Goal: Task Accomplishment & Management: Manage account settings

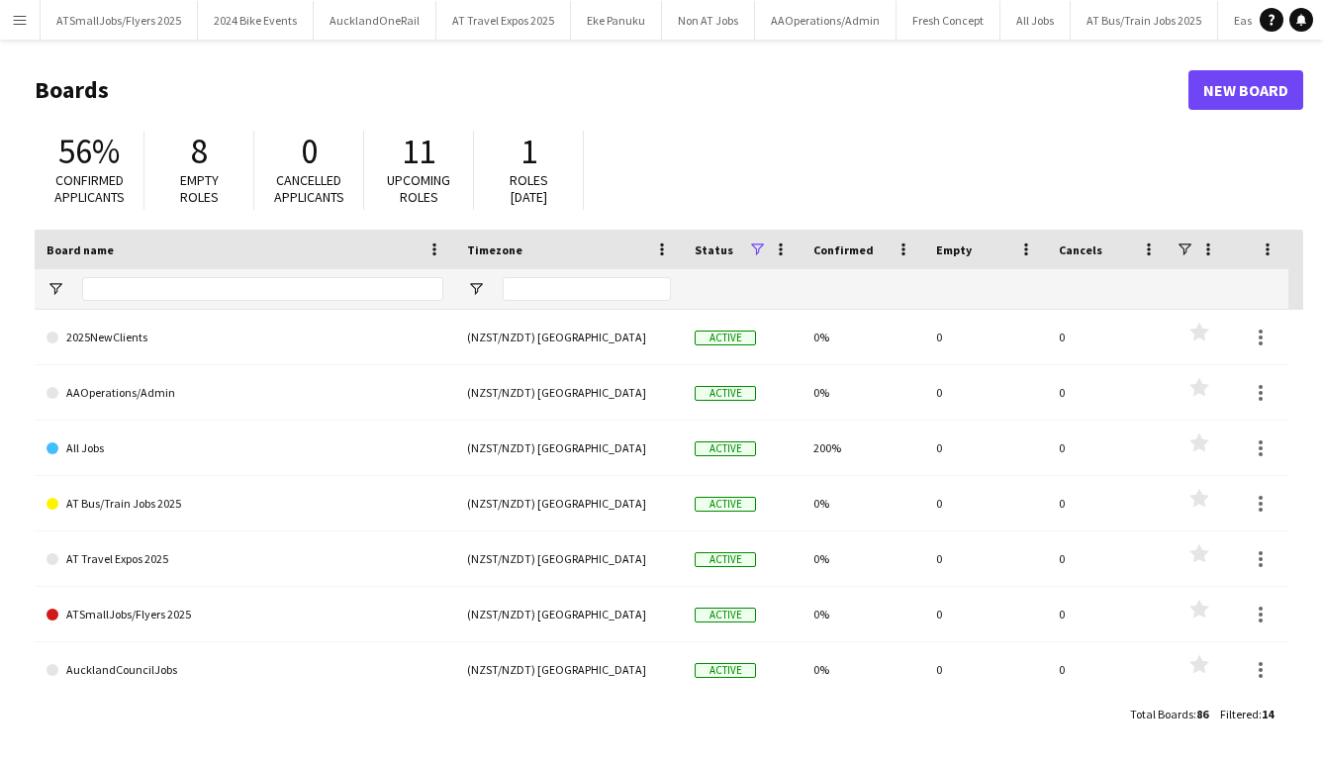
click at [25, 16] on app-icon "Menu" at bounding box center [20, 20] width 16 height 16
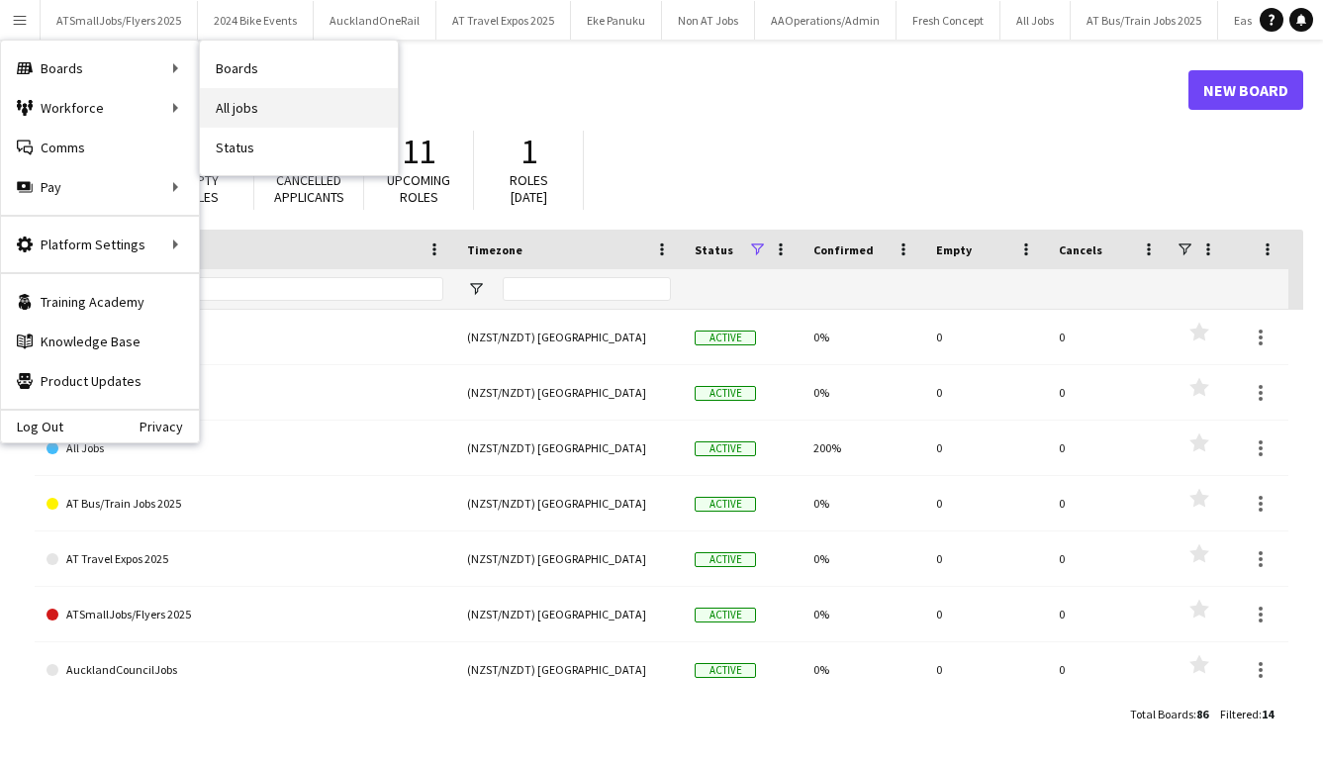
click at [249, 114] on link "All jobs" at bounding box center [299, 108] width 198 height 40
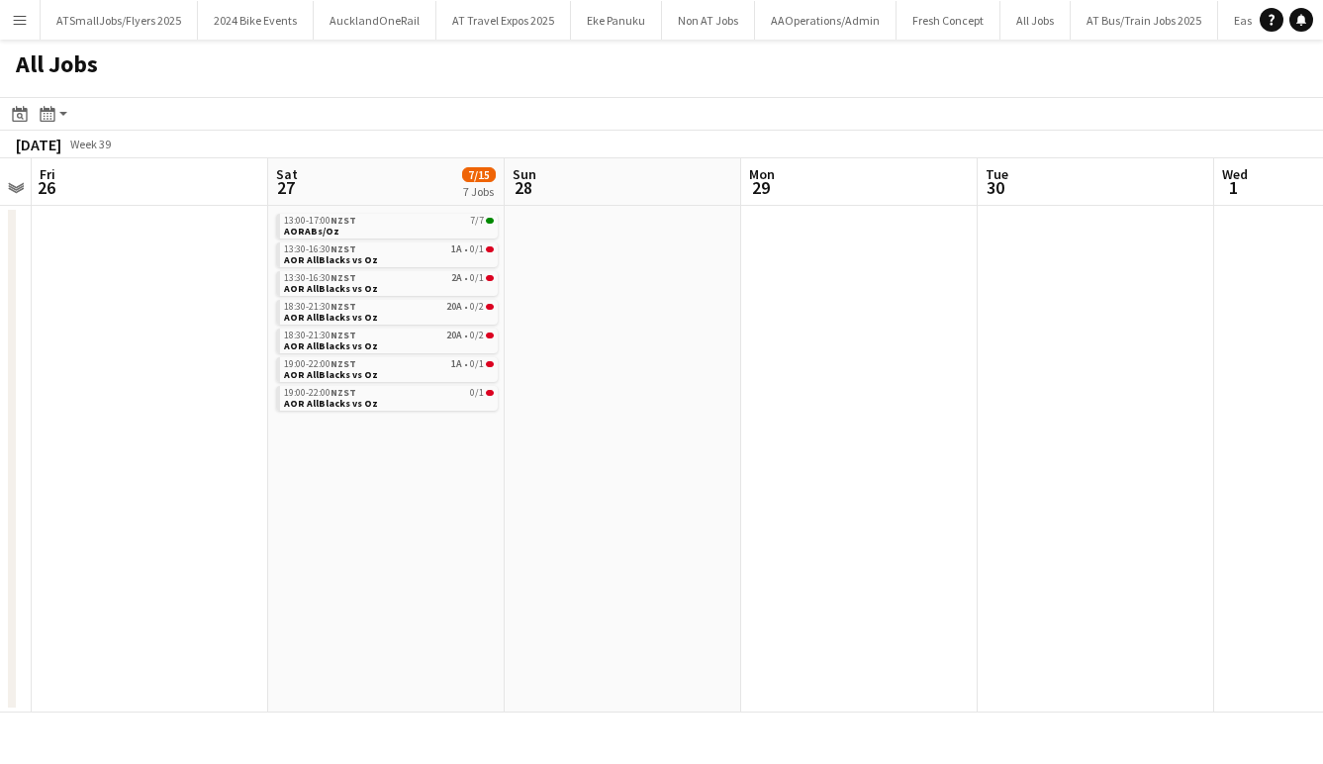
scroll to position [0, 704]
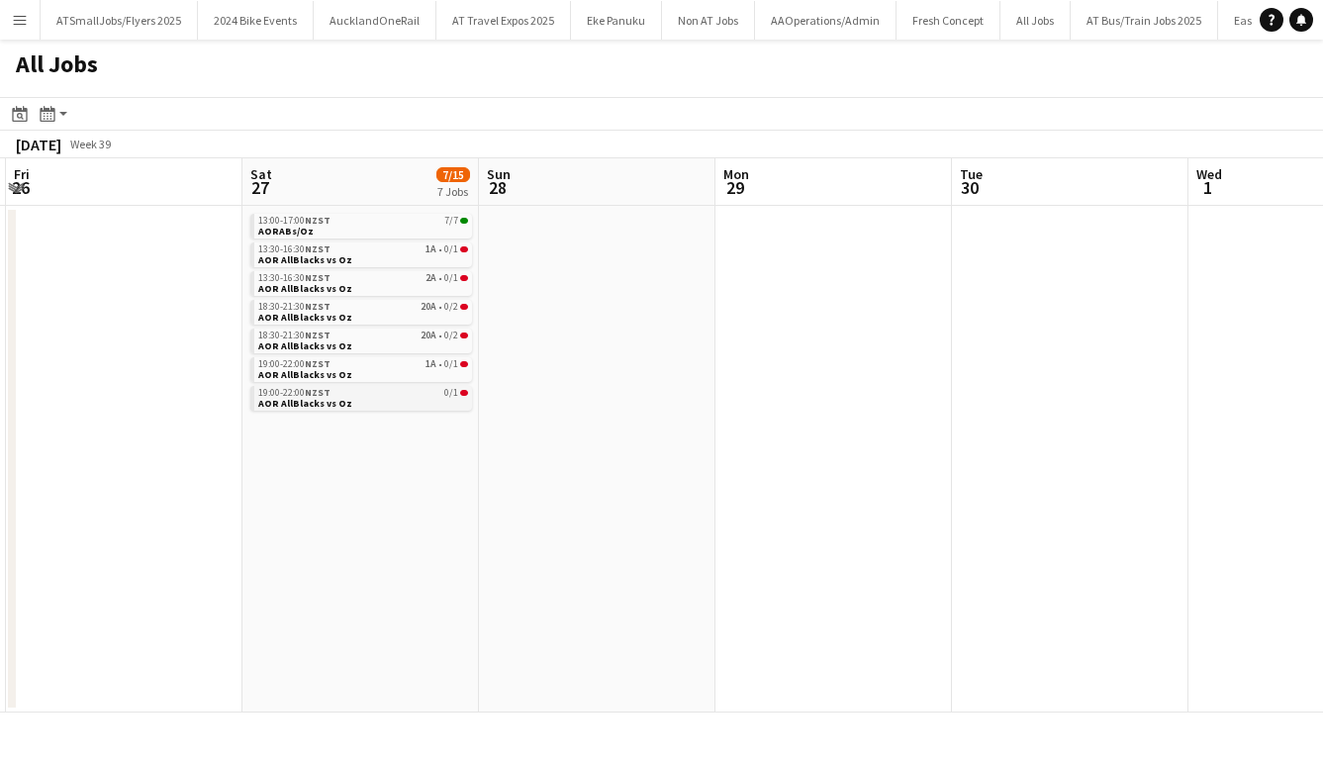
click at [365, 393] on div "19:00-22:00 NZST 0/1" at bounding box center [363, 393] width 210 height 10
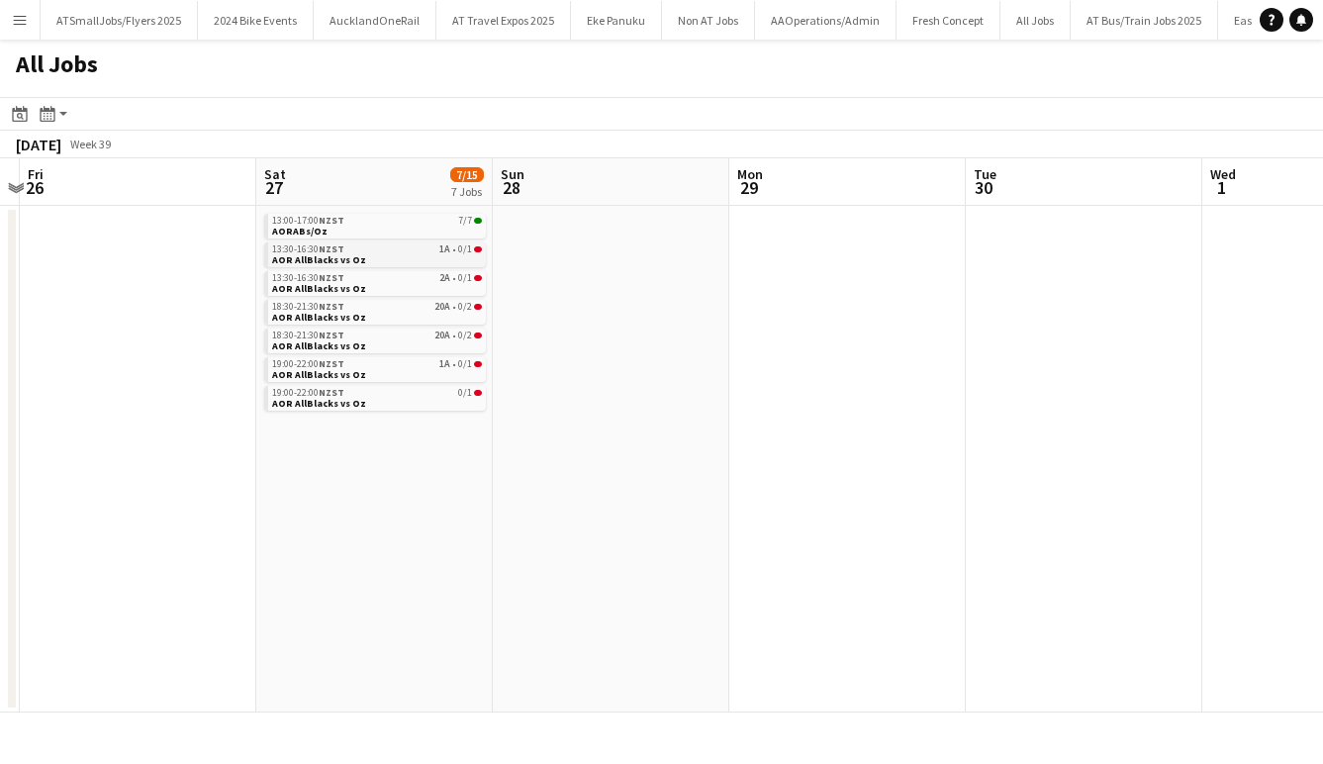
click at [359, 250] on div "13:30-16:30 NZST 1A • 0/1" at bounding box center [377, 249] width 210 height 10
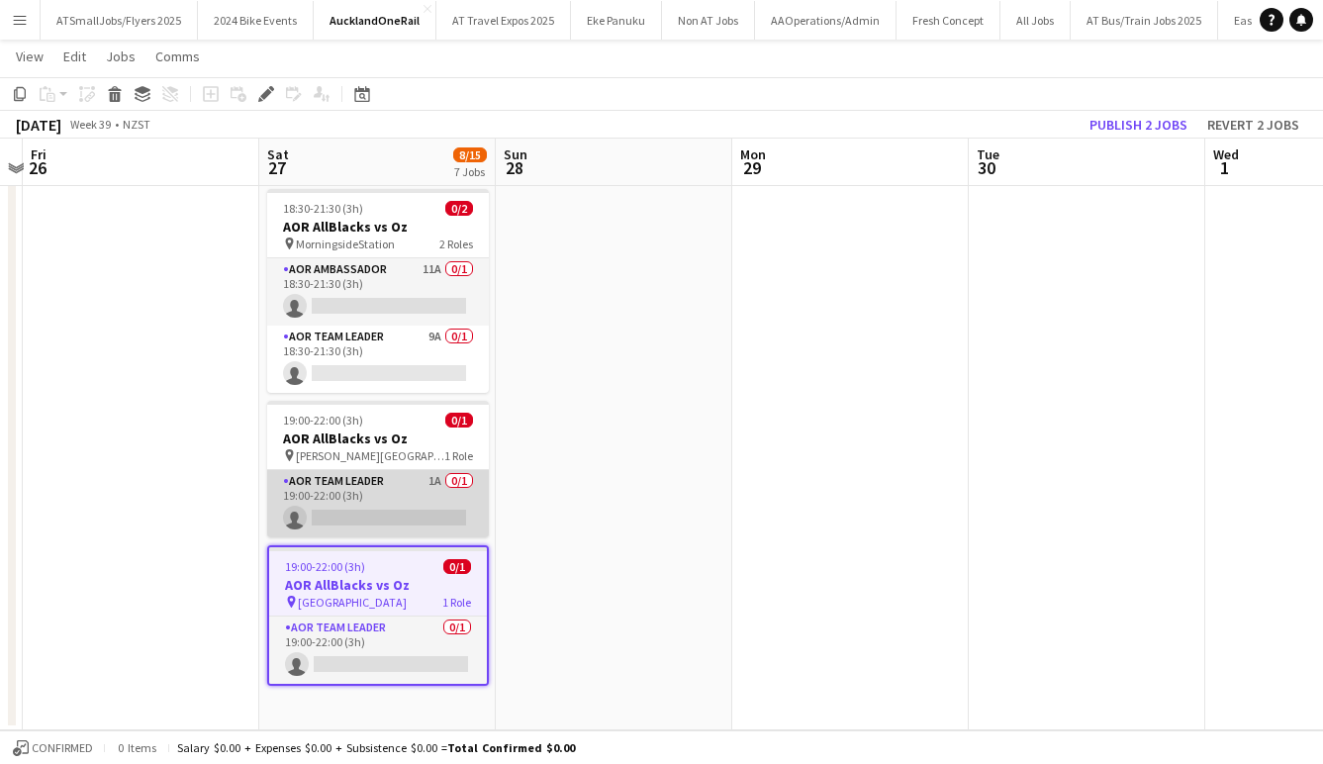
scroll to position [0, 693]
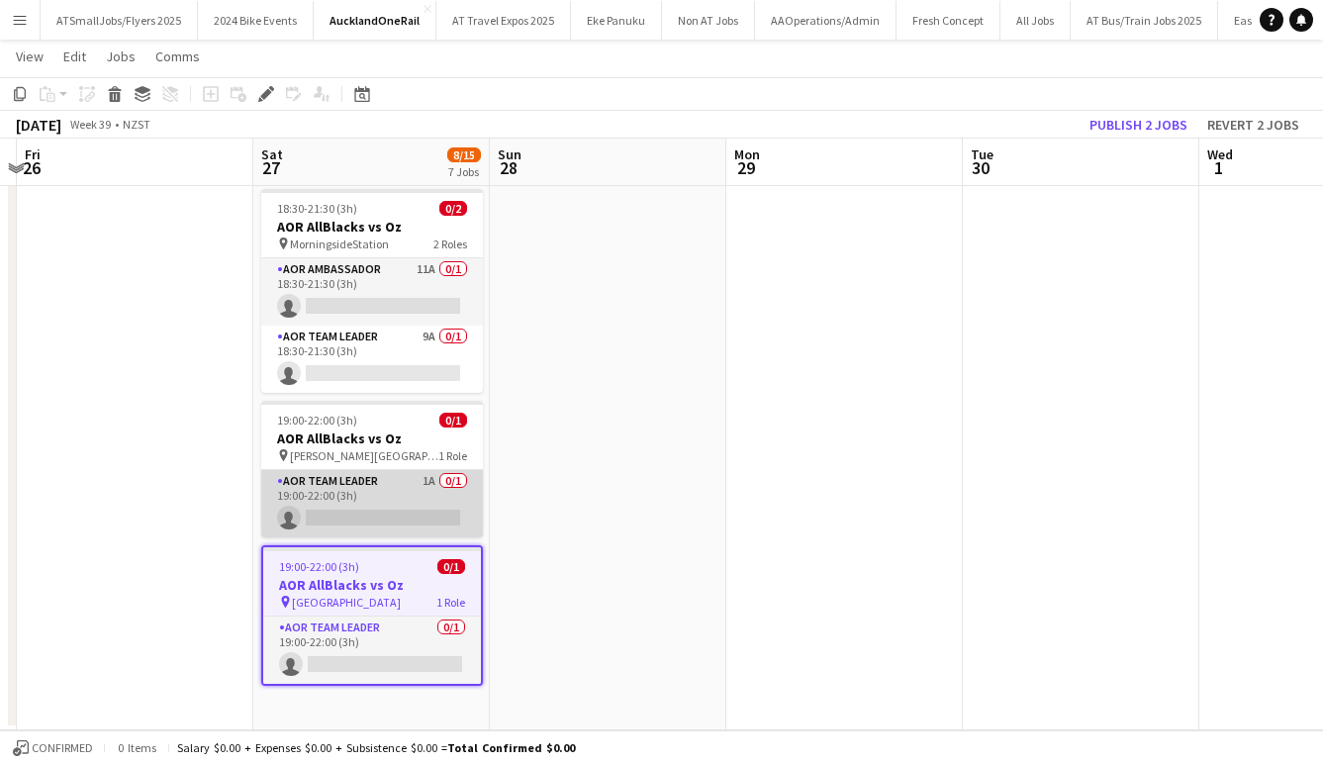
click at [383, 512] on app-card-role "AOR Team Leader 1A 0/1 19:00-22:00 (3h) single-neutral-actions" at bounding box center [372, 503] width 222 height 67
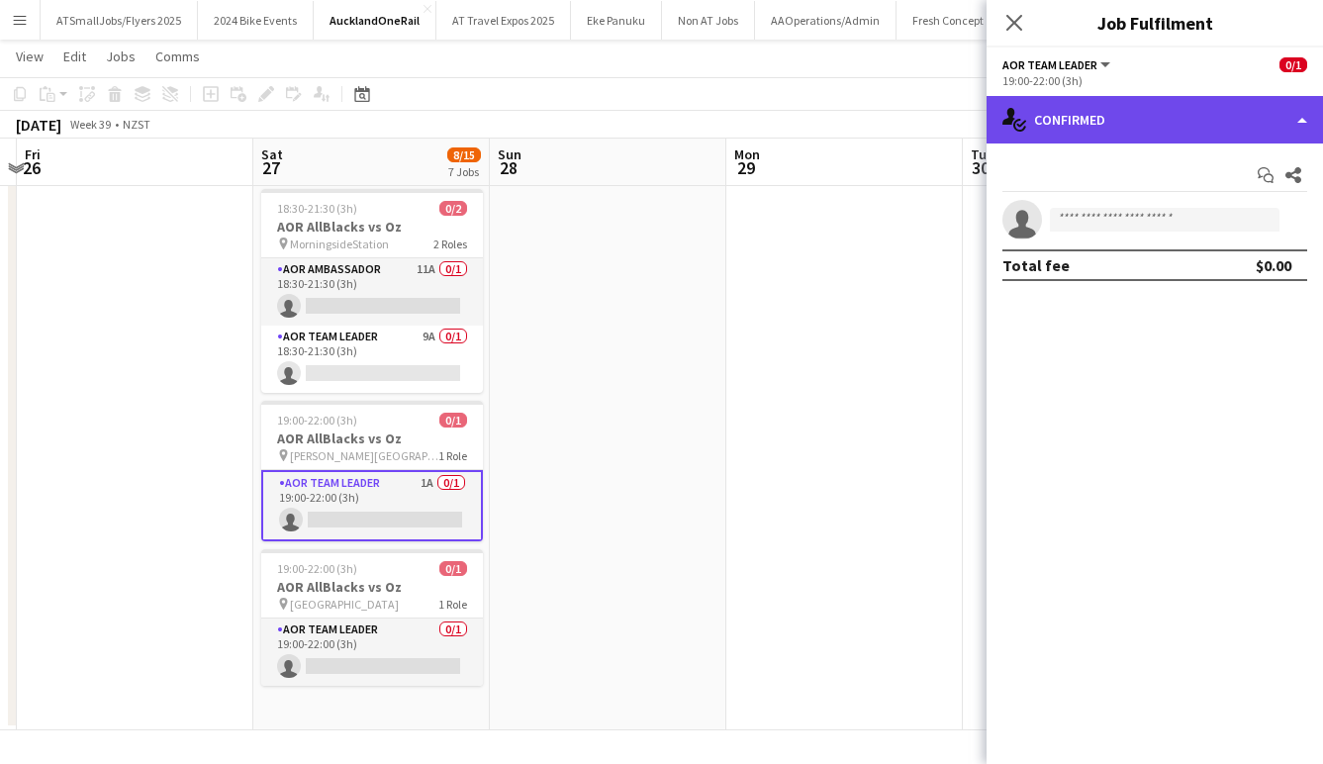
click at [1164, 114] on div "single-neutral-actions-check-2 Confirmed" at bounding box center [1155, 120] width 337 height 48
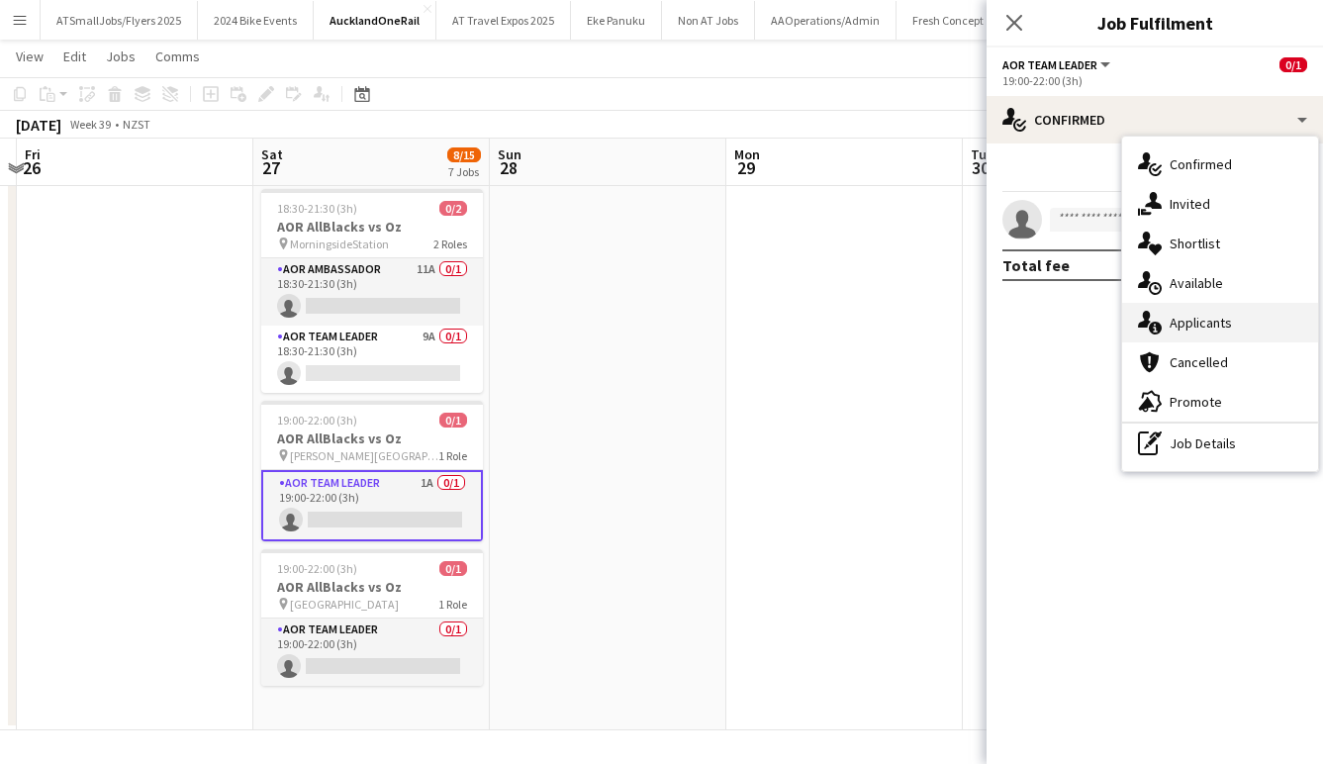
click at [1212, 320] on span "Applicants" at bounding box center [1201, 323] width 62 height 18
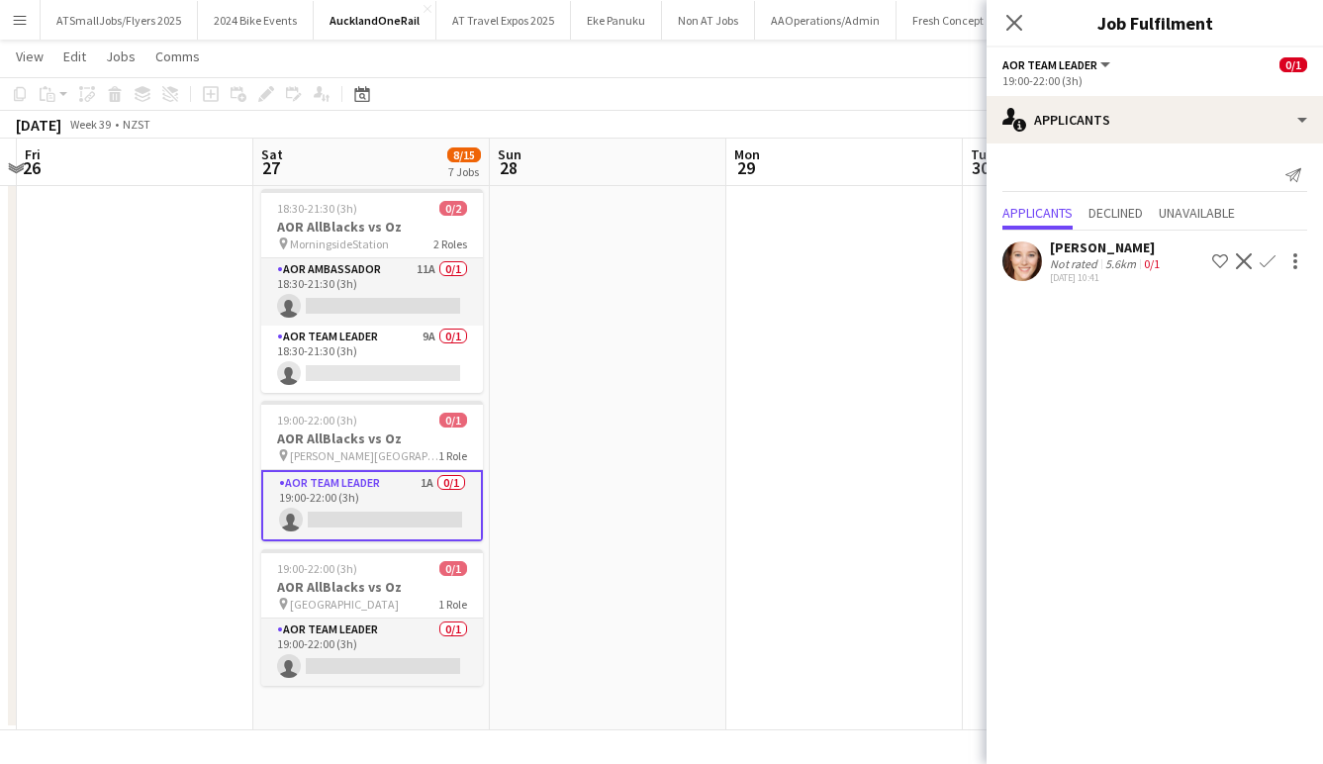
click at [1263, 261] on app-icon "Confirm" at bounding box center [1268, 261] width 16 height 16
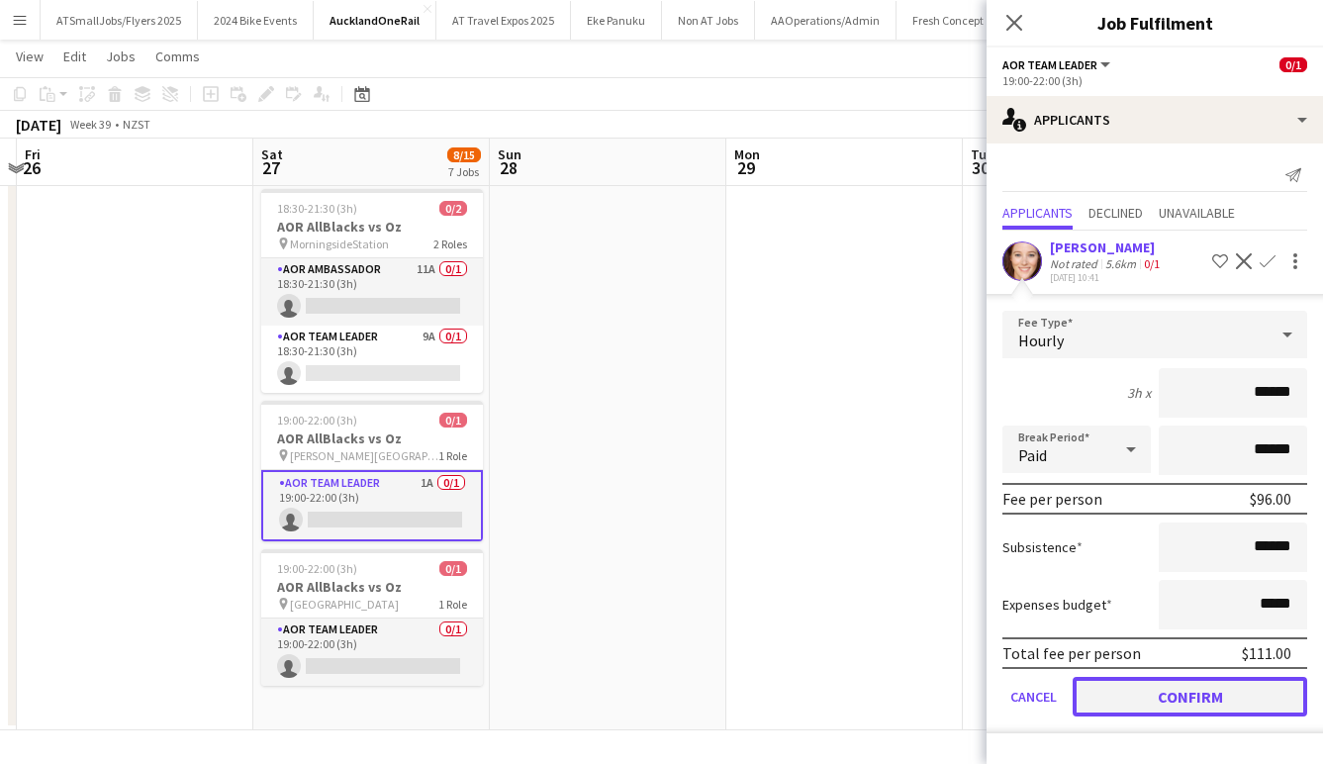
click at [1239, 690] on button "Confirm" at bounding box center [1190, 697] width 235 height 40
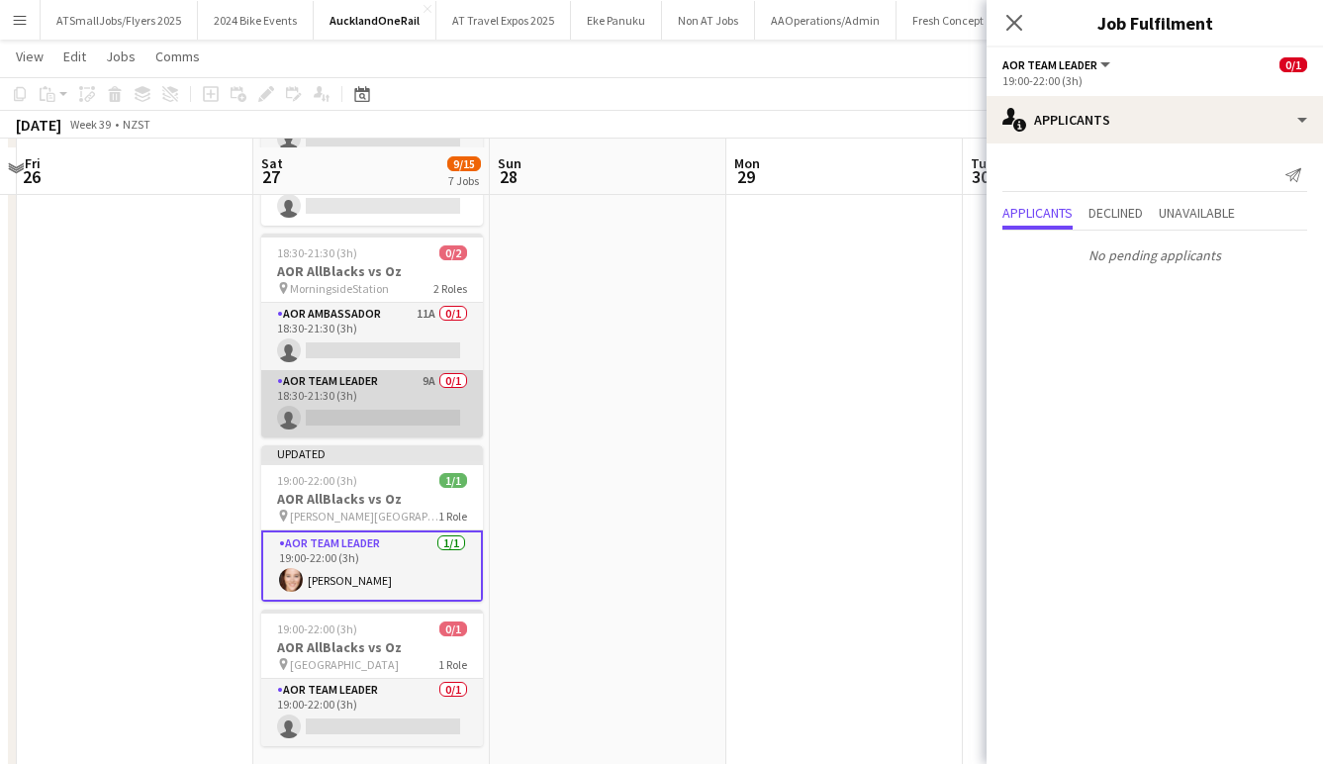
scroll to position [819, 0]
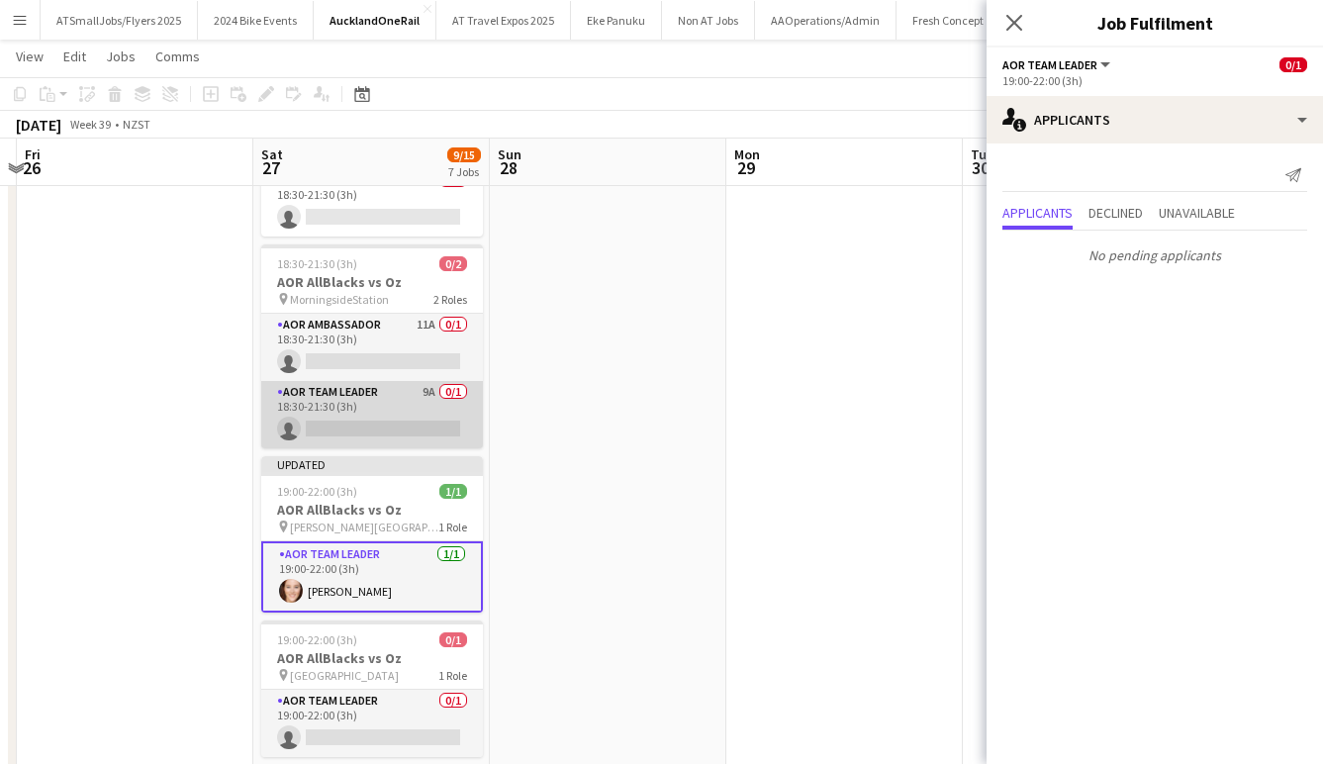
click at [375, 415] on app-card-role "AOR Team Leader 9A 0/1 18:30-21:30 (3h) single-neutral-actions" at bounding box center [372, 414] width 222 height 67
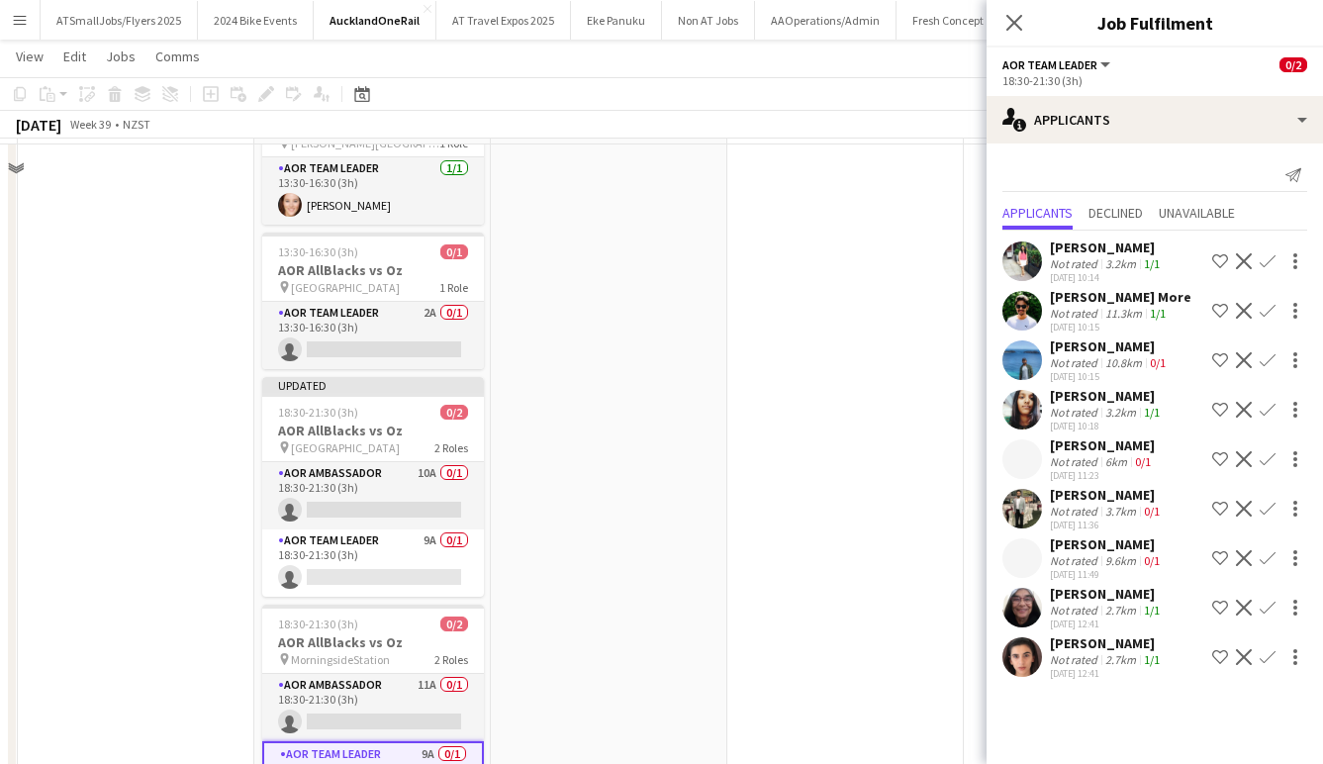
scroll to position [462, 0]
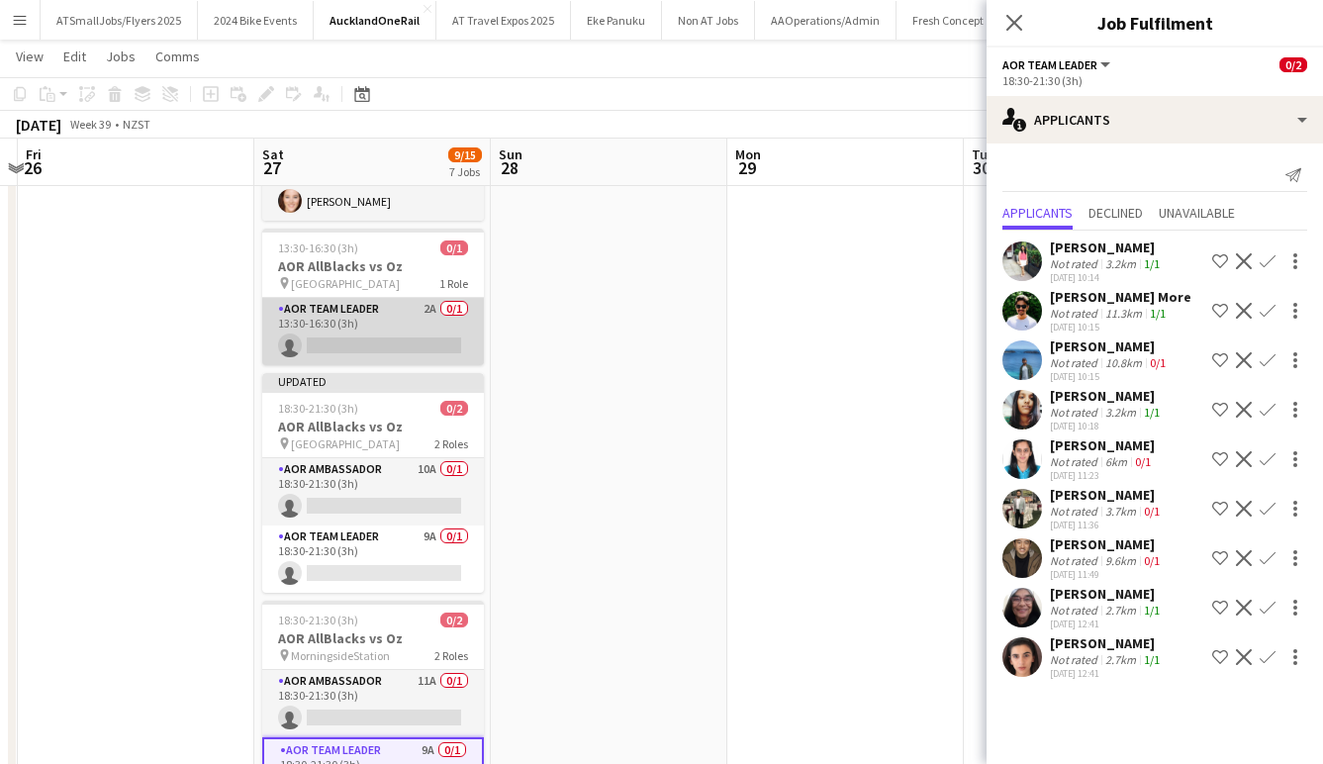
click at [398, 350] on app-card-role "AOR Team Leader 2A 0/1 13:30-16:30 (3h) single-neutral-actions" at bounding box center [373, 331] width 222 height 67
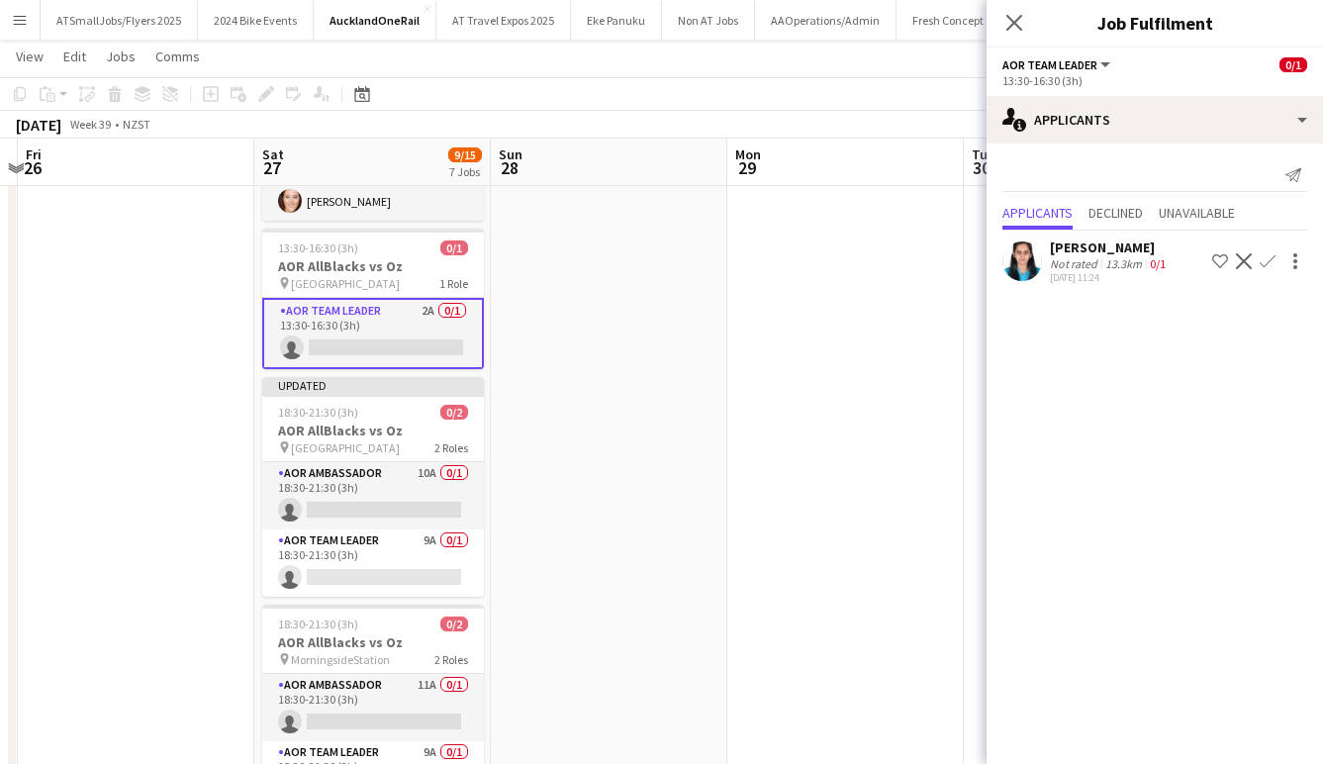
click at [1268, 263] on app-icon "Confirm" at bounding box center [1268, 261] width 16 height 16
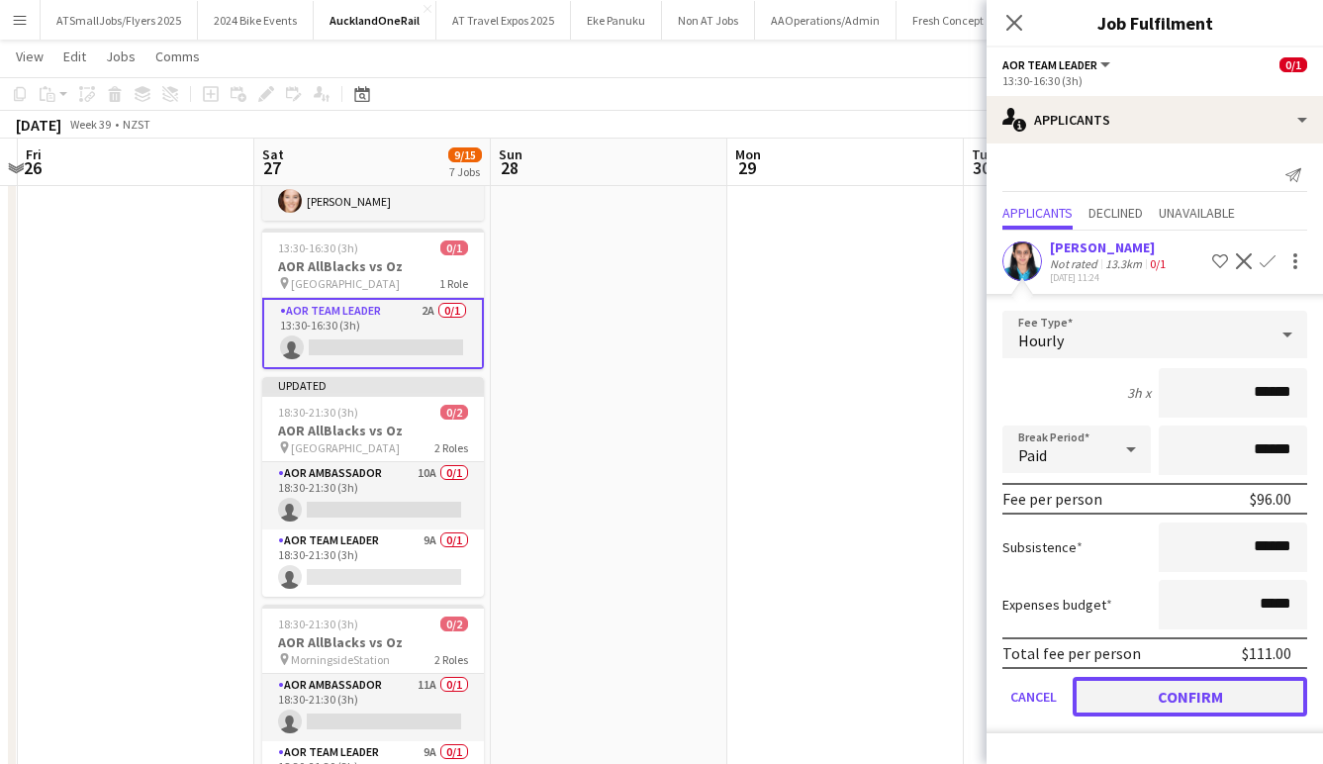
click at [1220, 696] on button "Confirm" at bounding box center [1190, 697] width 235 height 40
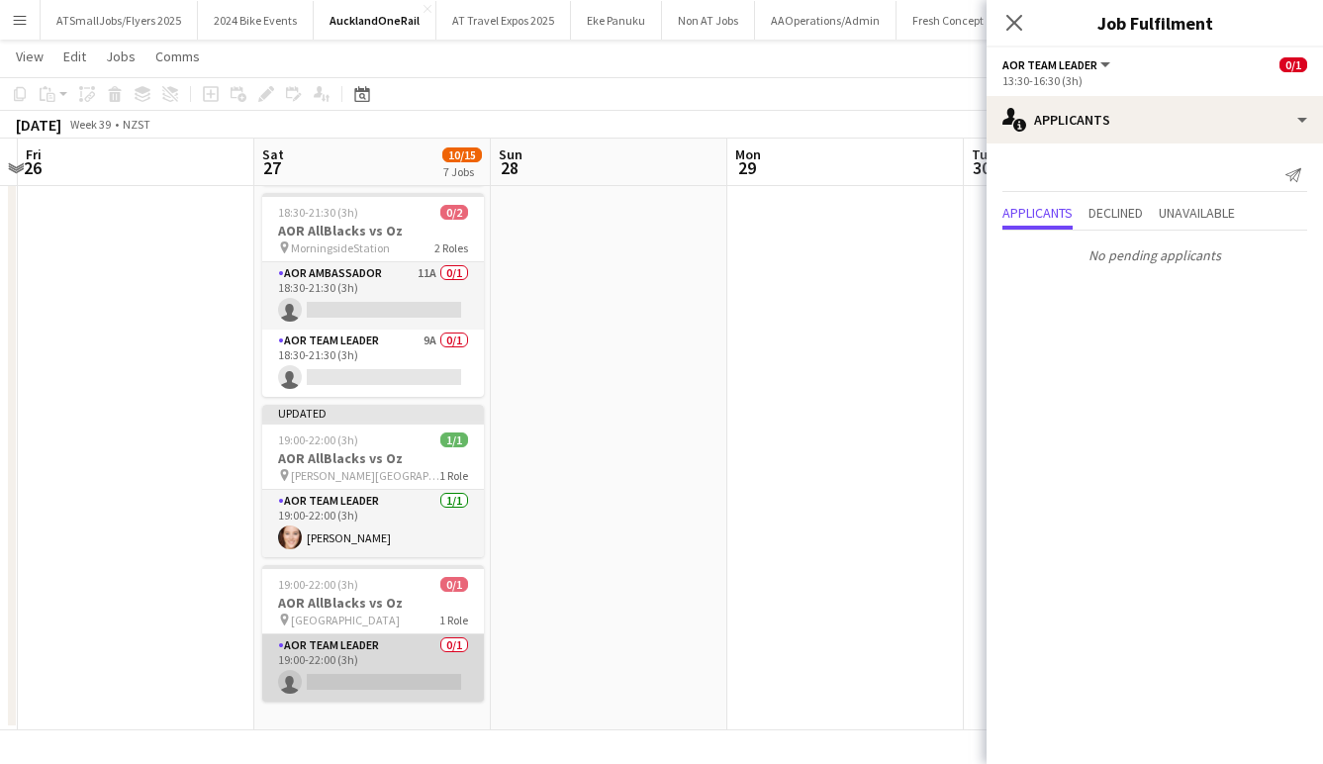
scroll to position [0, 691]
click at [415, 678] on app-card-role "AOR Team Leader 0/1 19:00-22:00 (3h) single-neutral-actions" at bounding box center [374, 668] width 222 height 67
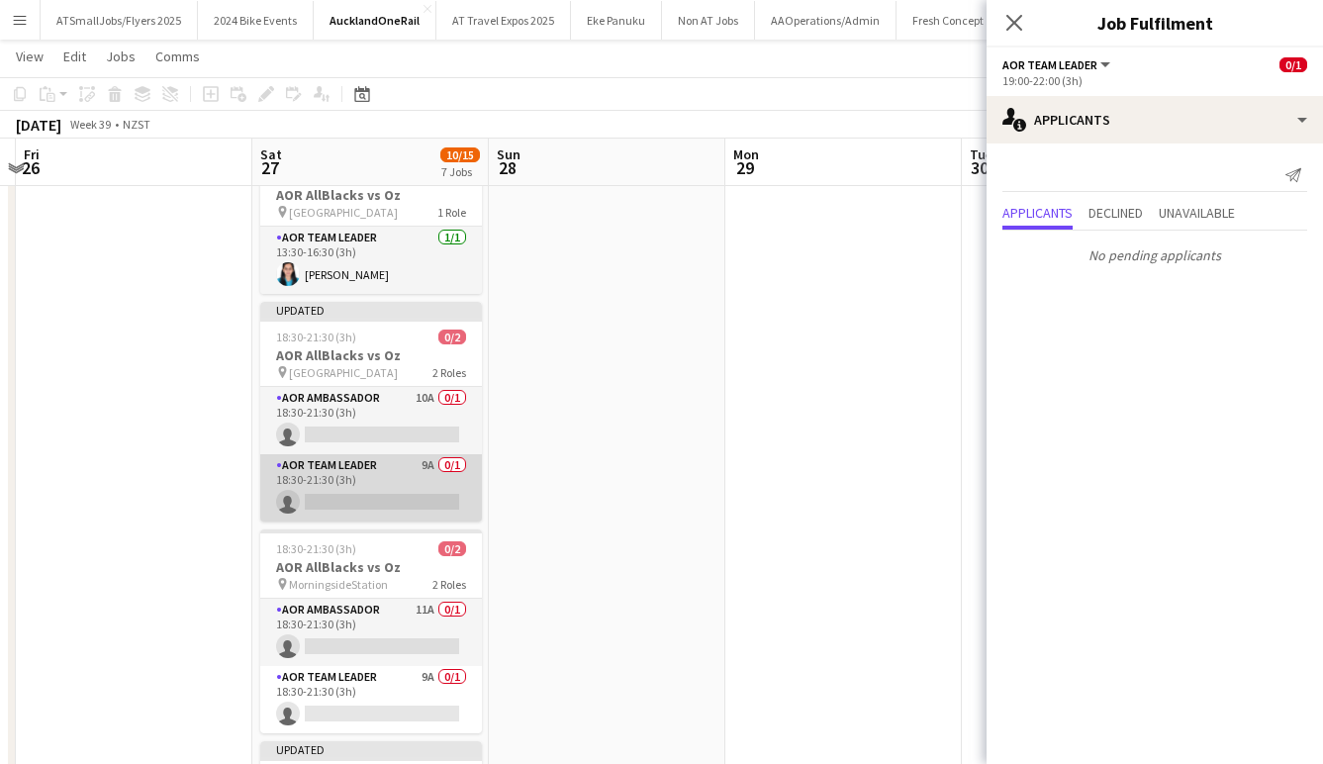
scroll to position [0, 690]
click at [376, 495] on app-card-role "AOR Team Leader 9A 0/1 18:30-21:30 (3h) single-neutral-actions" at bounding box center [375, 487] width 222 height 67
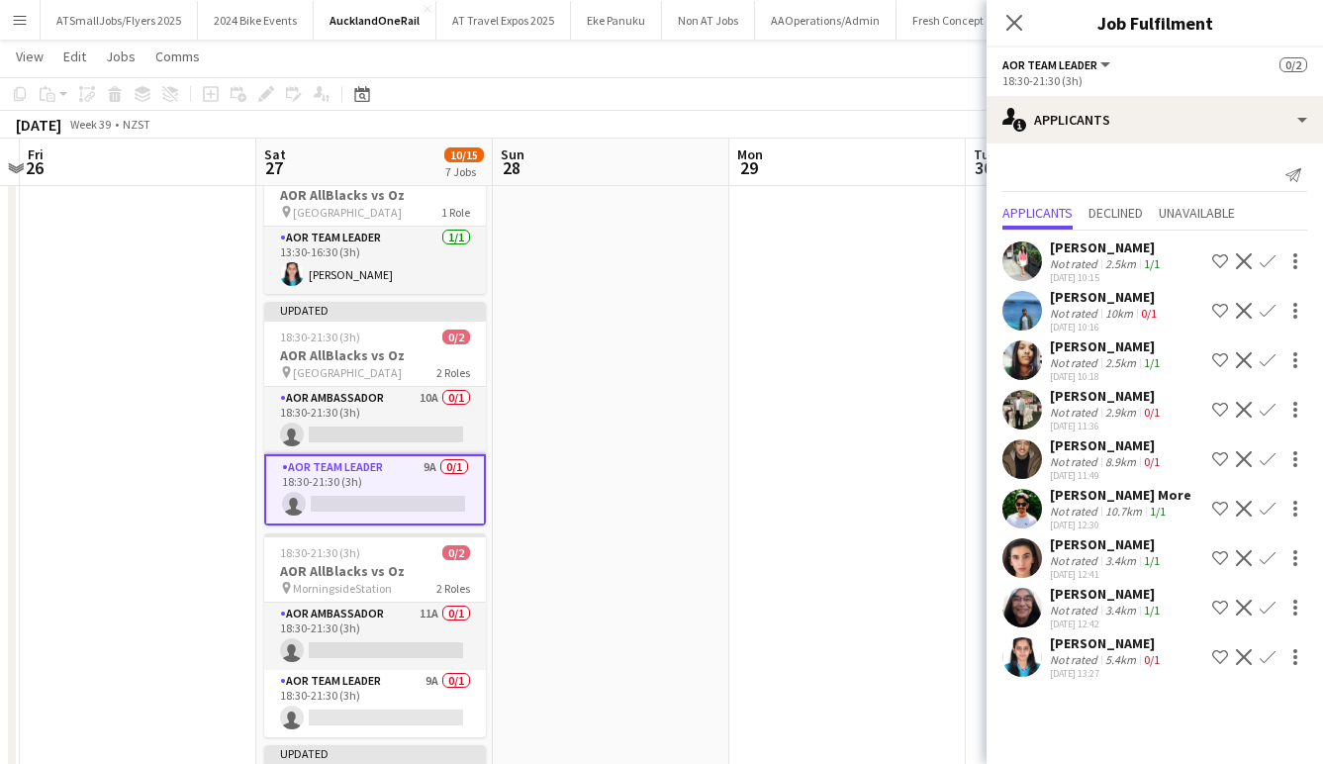
click at [1268, 513] on app-icon "Confirm" at bounding box center [1268, 509] width 16 height 16
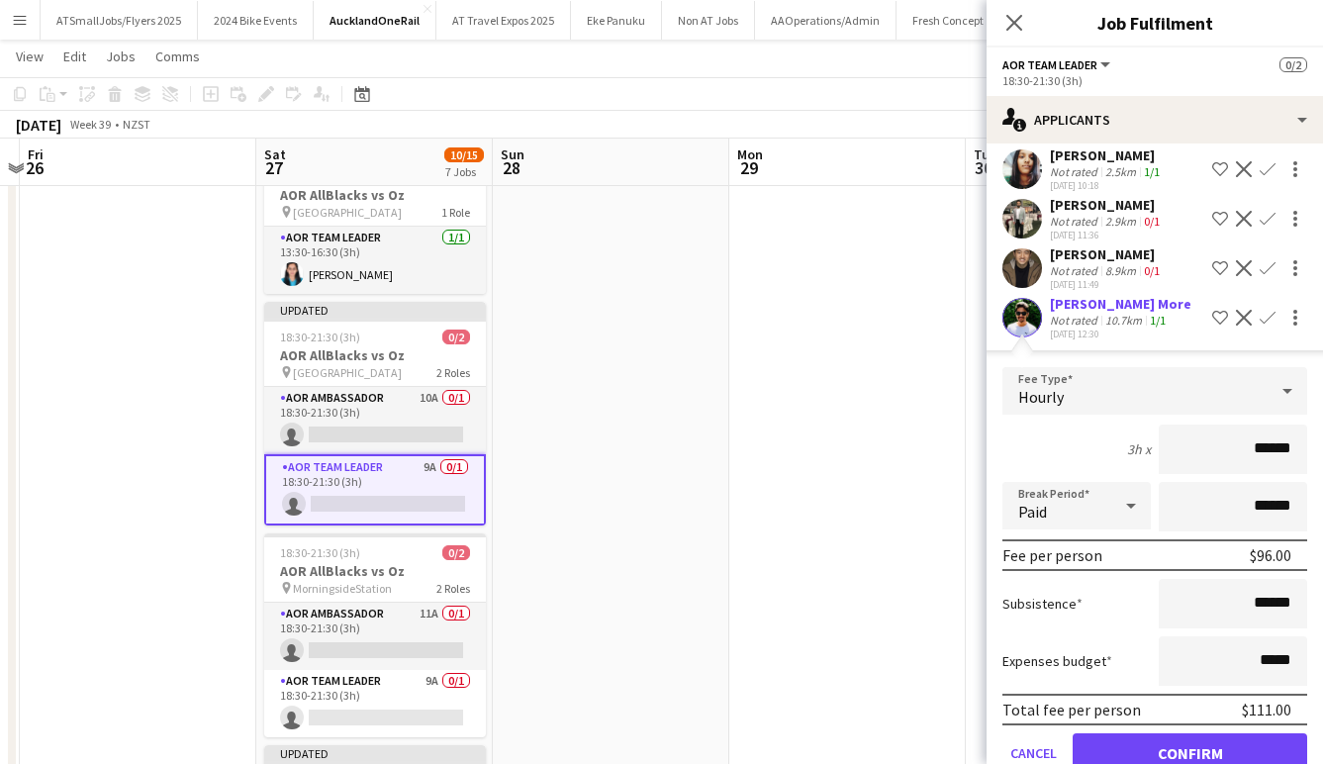
scroll to position [273, 0]
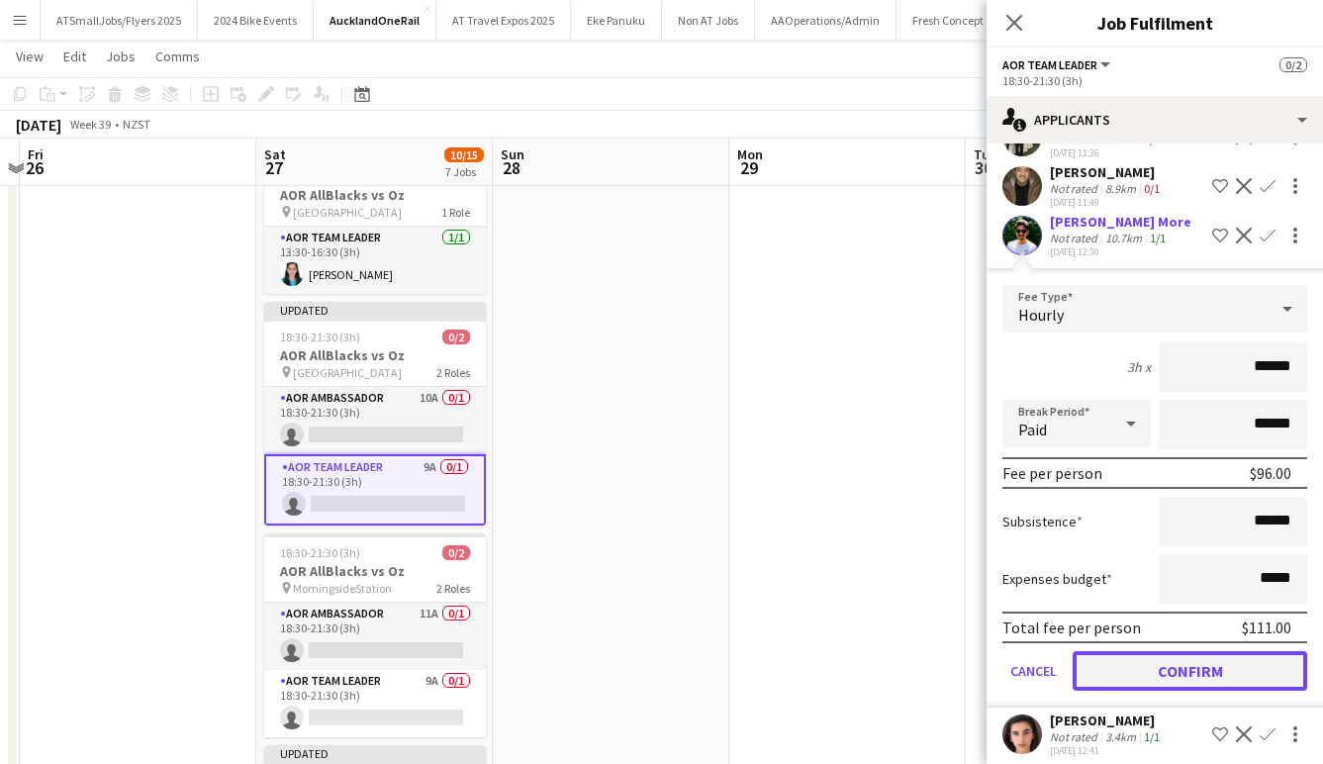
click at [1214, 669] on button "Confirm" at bounding box center [1190, 671] width 235 height 40
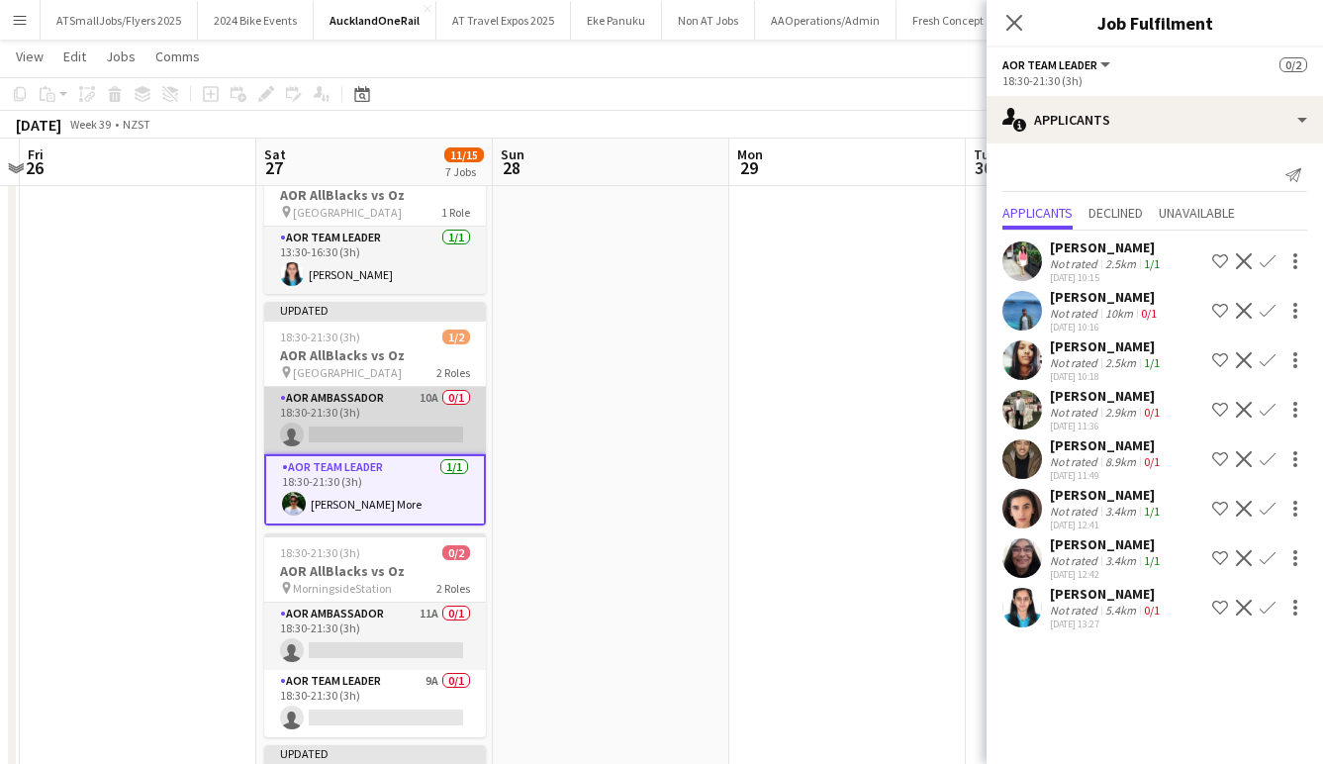
click at [389, 429] on app-card-role "AOR Ambassador 10A 0/1 18:30-21:30 (3h) single-neutral-actions" at bounding box center [375, 420] width 222 height 67
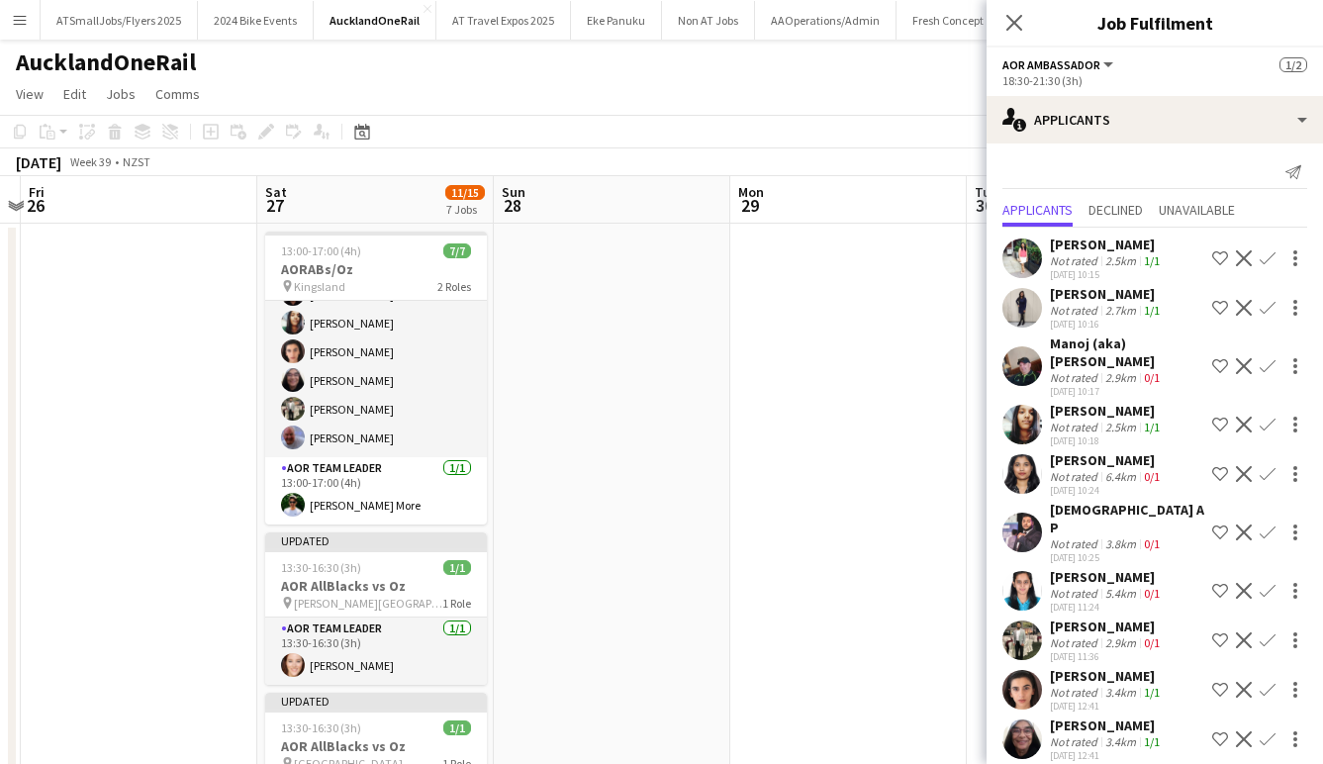
click at [1268, 425] on app-icon "Confirm" at bounding box center [1268, 425] width 16 height 16
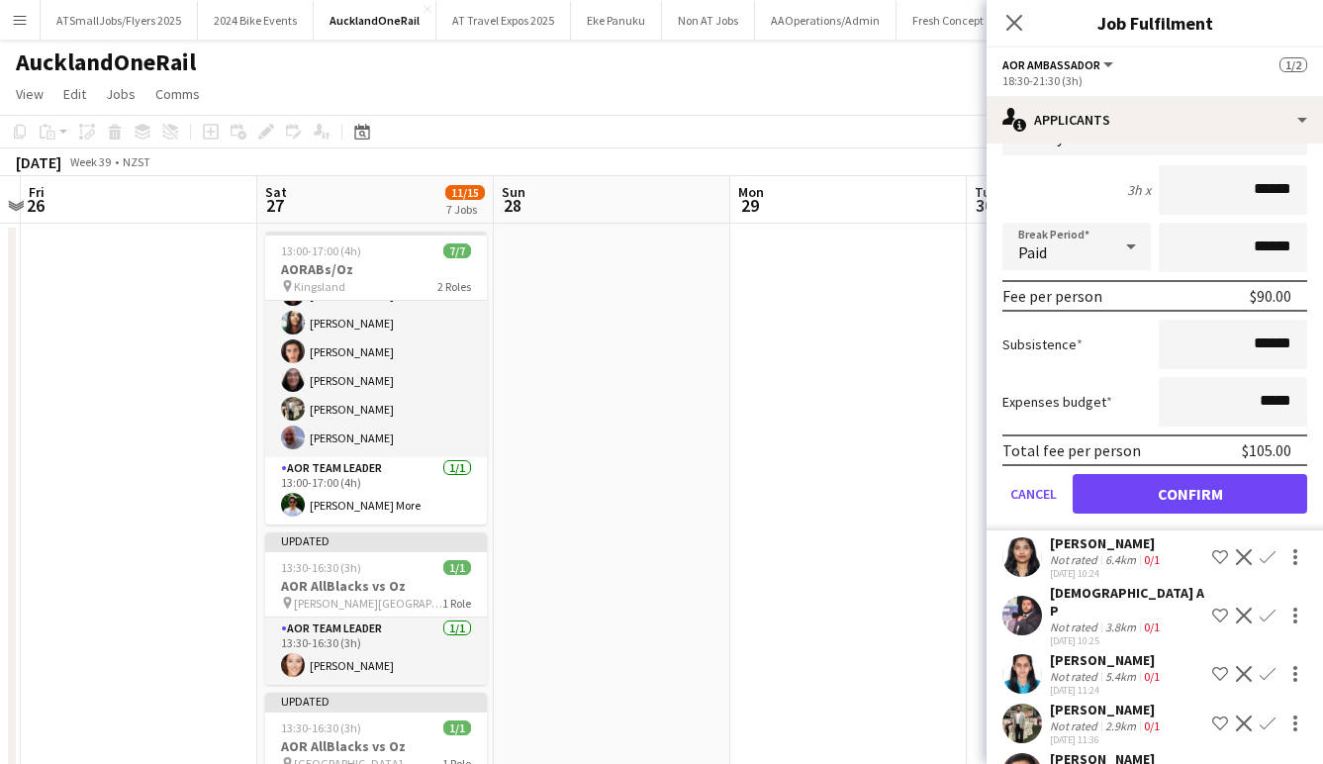
scroll to position [372, 0]
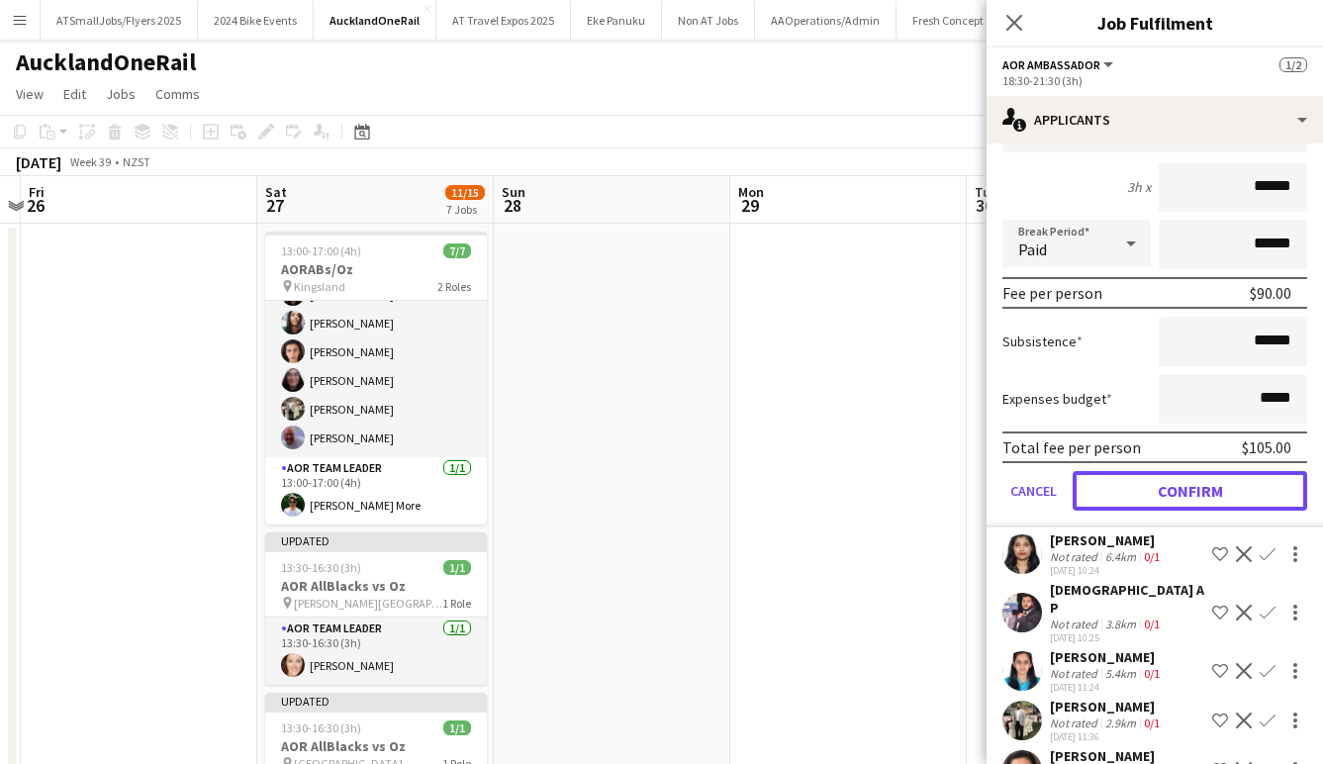
click at [1203, 493] on button "Confirm" at bounding box center [1190, 491] width 235 height 40
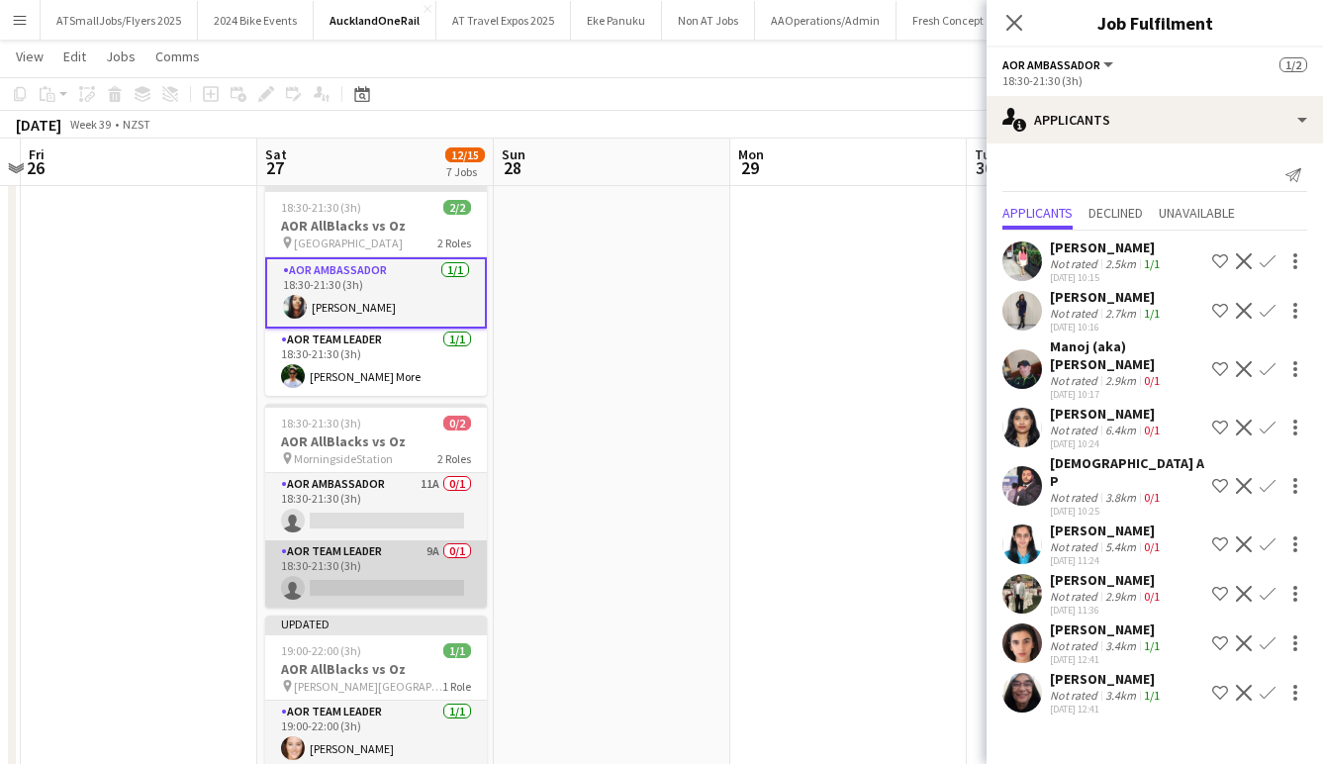
scroll to position [0, 688]
click at [389, 578] on app-card-role "AOR Team Leader 9A 0/1 18:30-21:30 (3h) single-neutral-actions" at bounding box center [377, 573] width 222 height 67
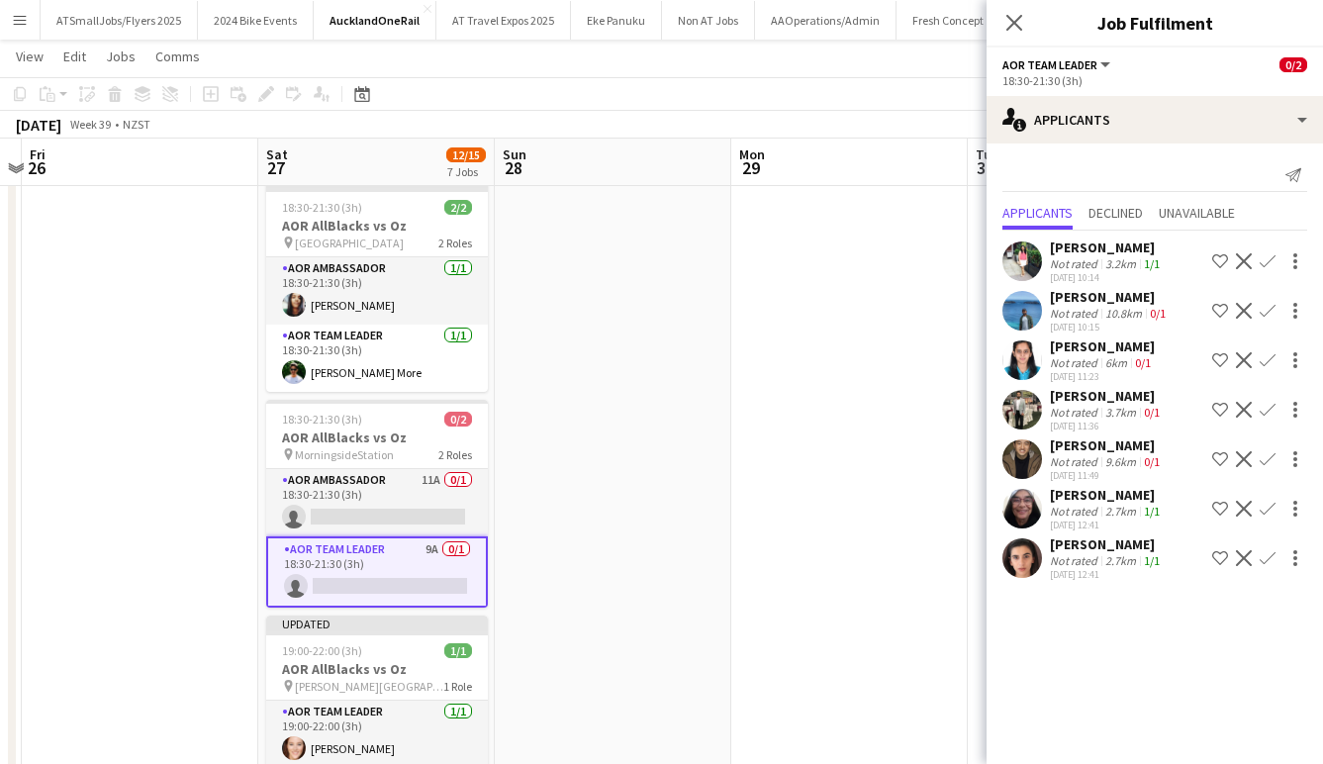
click at [1267, 262] on app-icon "Confirm" at bounding box center [1268, 261] width 16 height 16
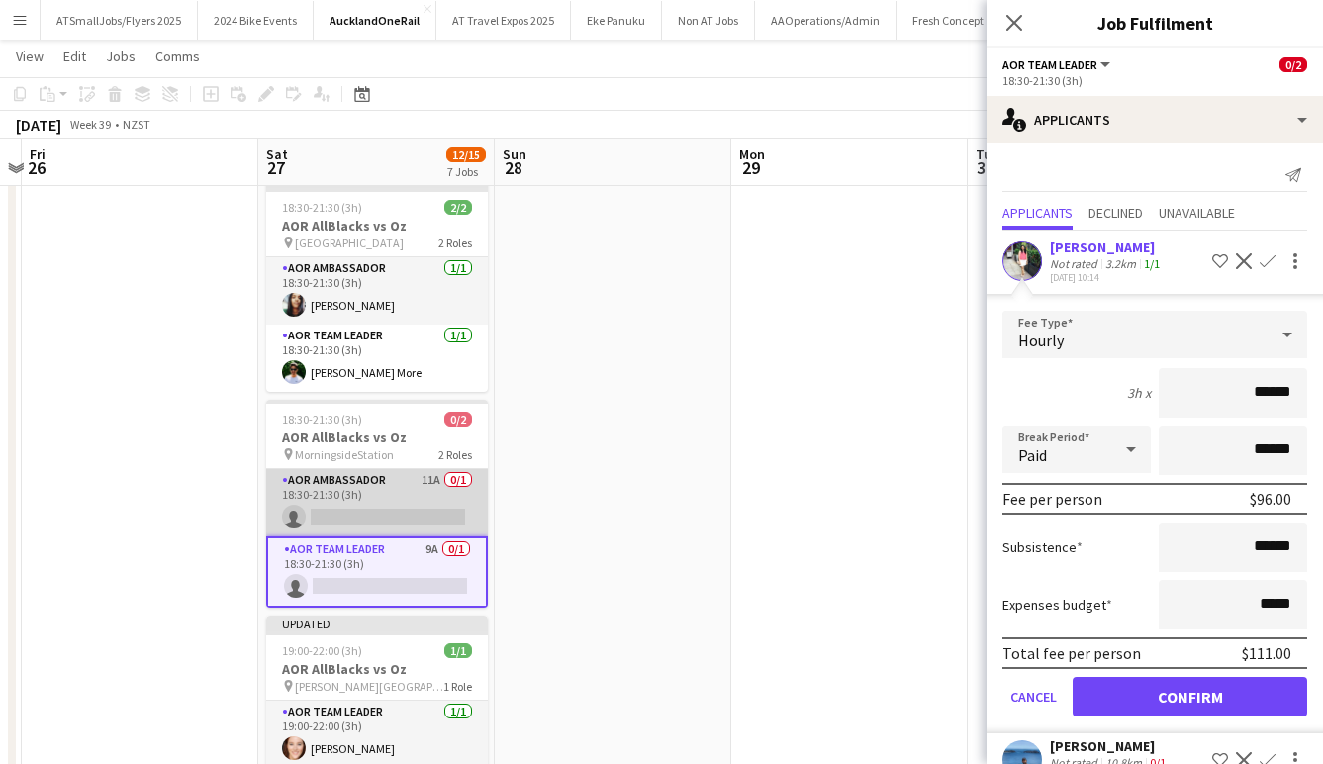
click at [378, 503] on app-card-role "AOR Ambassador 11A 0/1 18:30-21:30 (3h) single-neutral-actions" at bounding box center [377, 502] width 222 height 67
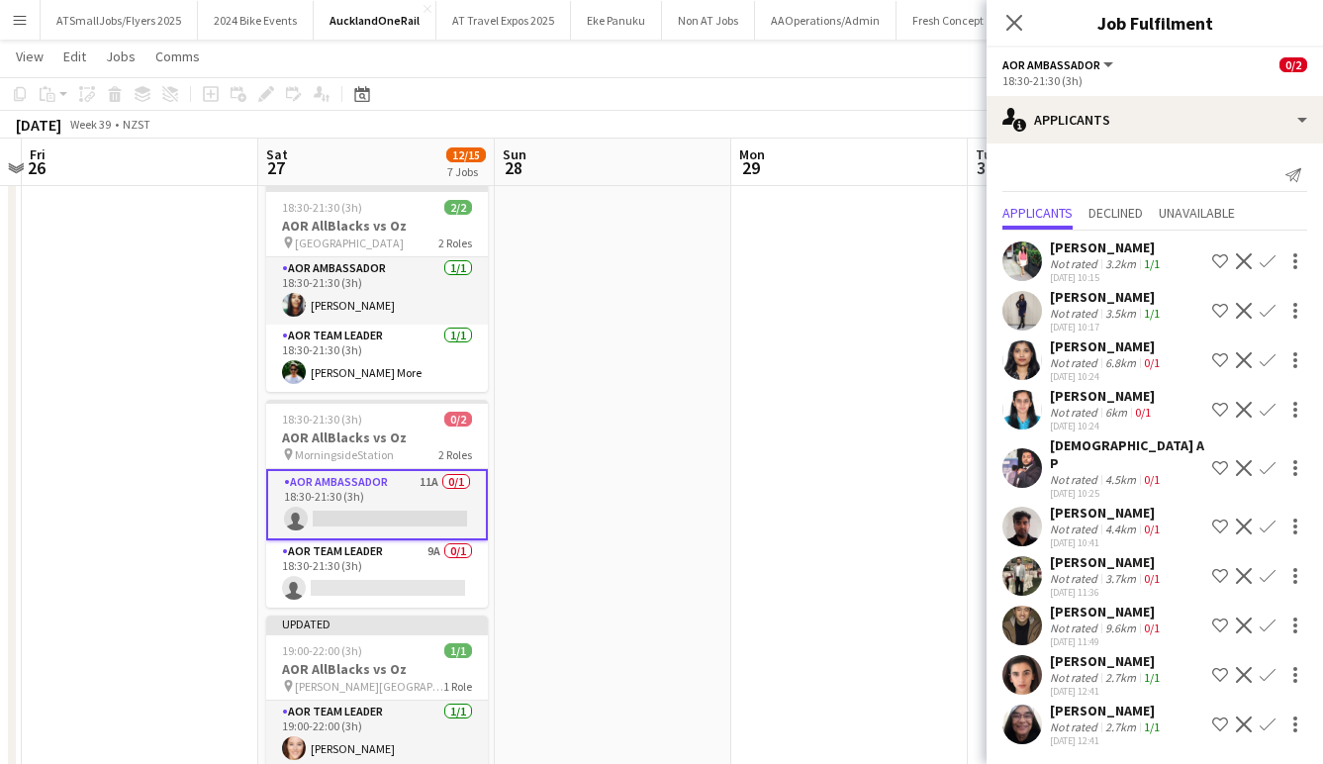
click at [1266, 618] on app-icon "Confirm" at bounding box center [1268, 626] width 16 height 16
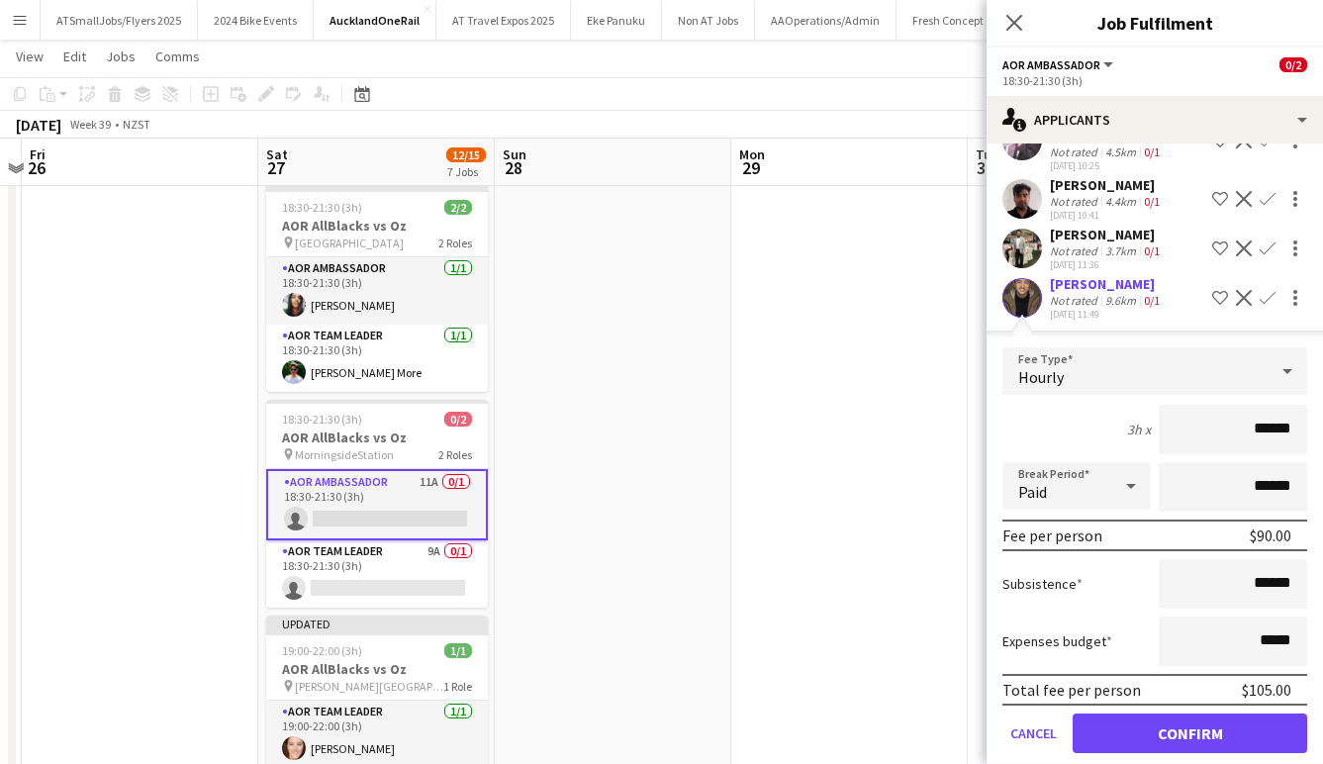
scroll to position [435, 0]
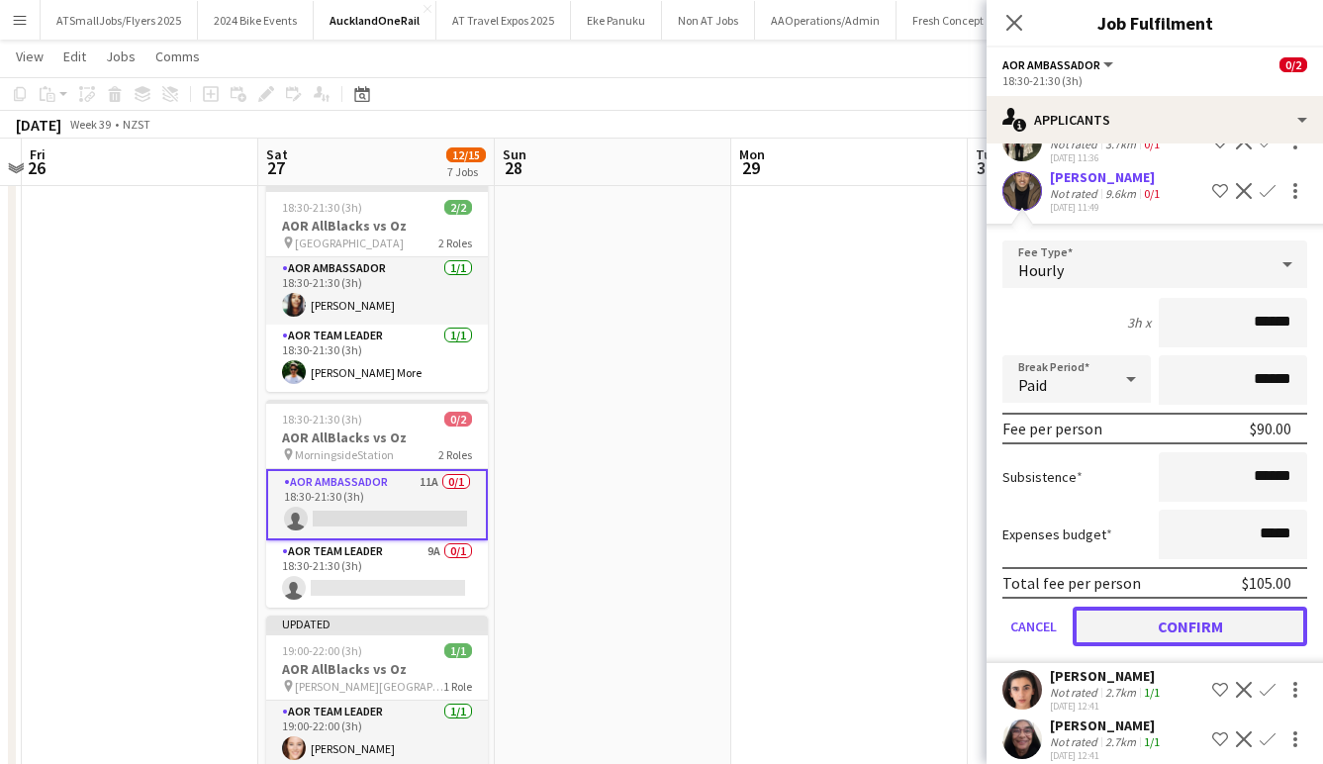
click at [1209, 610] on button "Confirm" at bounding box center [1190, 627] width 235 height 40
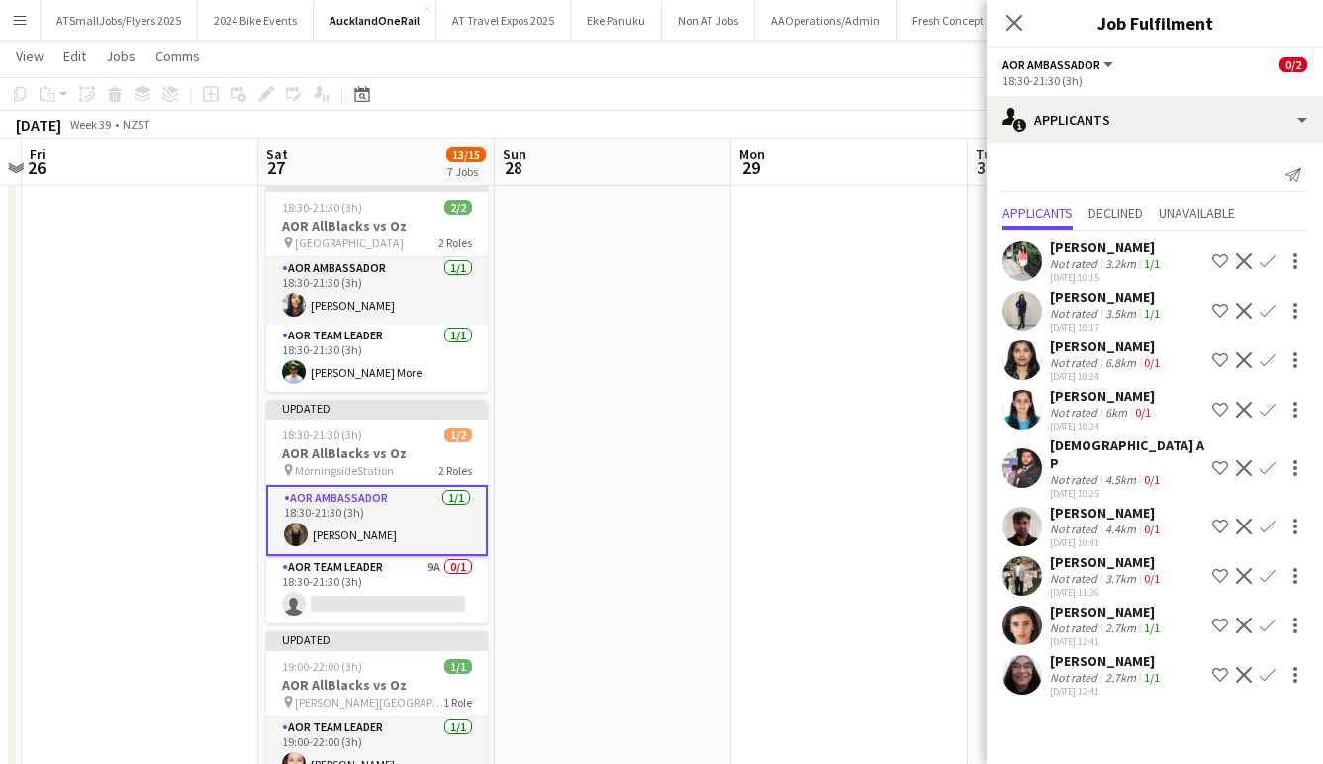
scroll to position [0, 0]
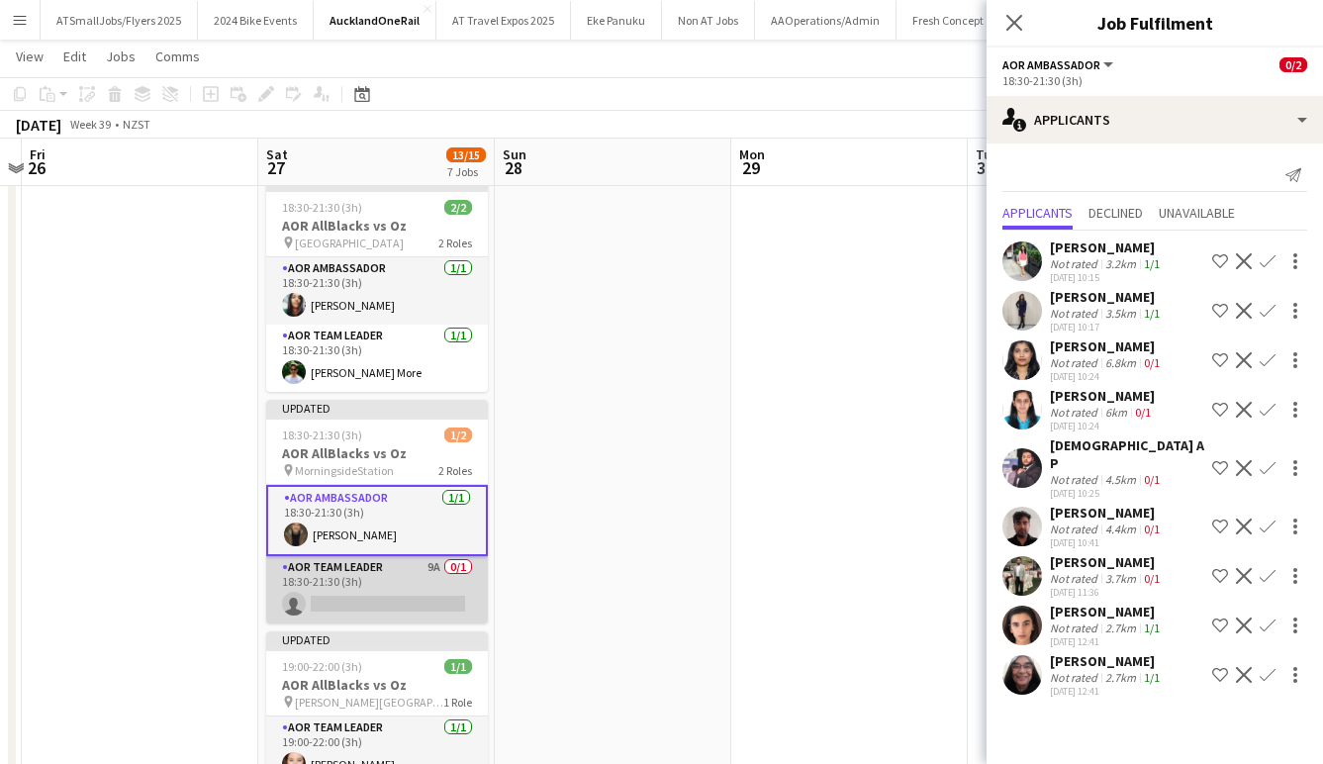
drag, startPoint x: 381, startPoint y: 599, endPoint x: 445, endPoint y: 585, distance: 65.8
click at [382, 599] on app-card-role "AOR Team Leader 9A 0/1 18:30-21:30 (3h) single-neutral-actions" at bounding box center [377, 589] width 222 height 67
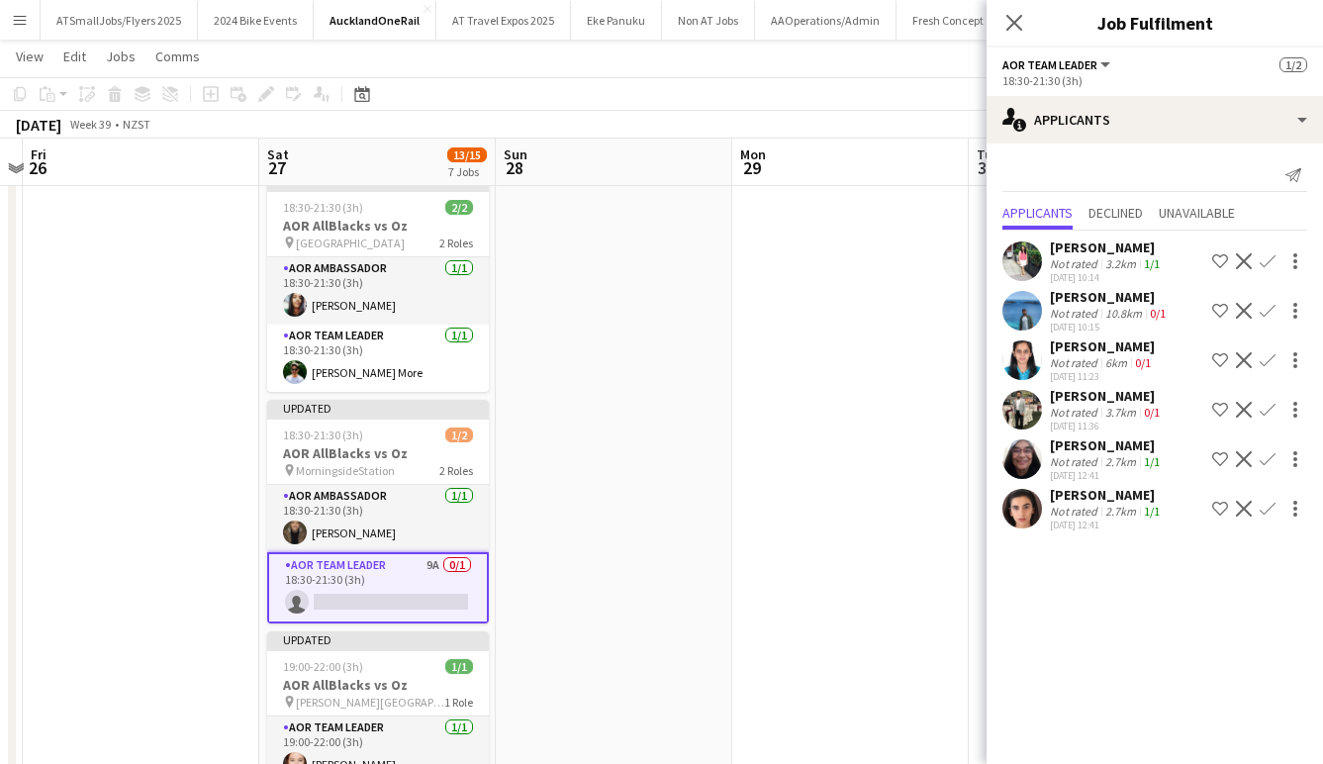
click at [1022, 258] on app-user-avatar at bounding box center [1023, 262] width 40 height 40
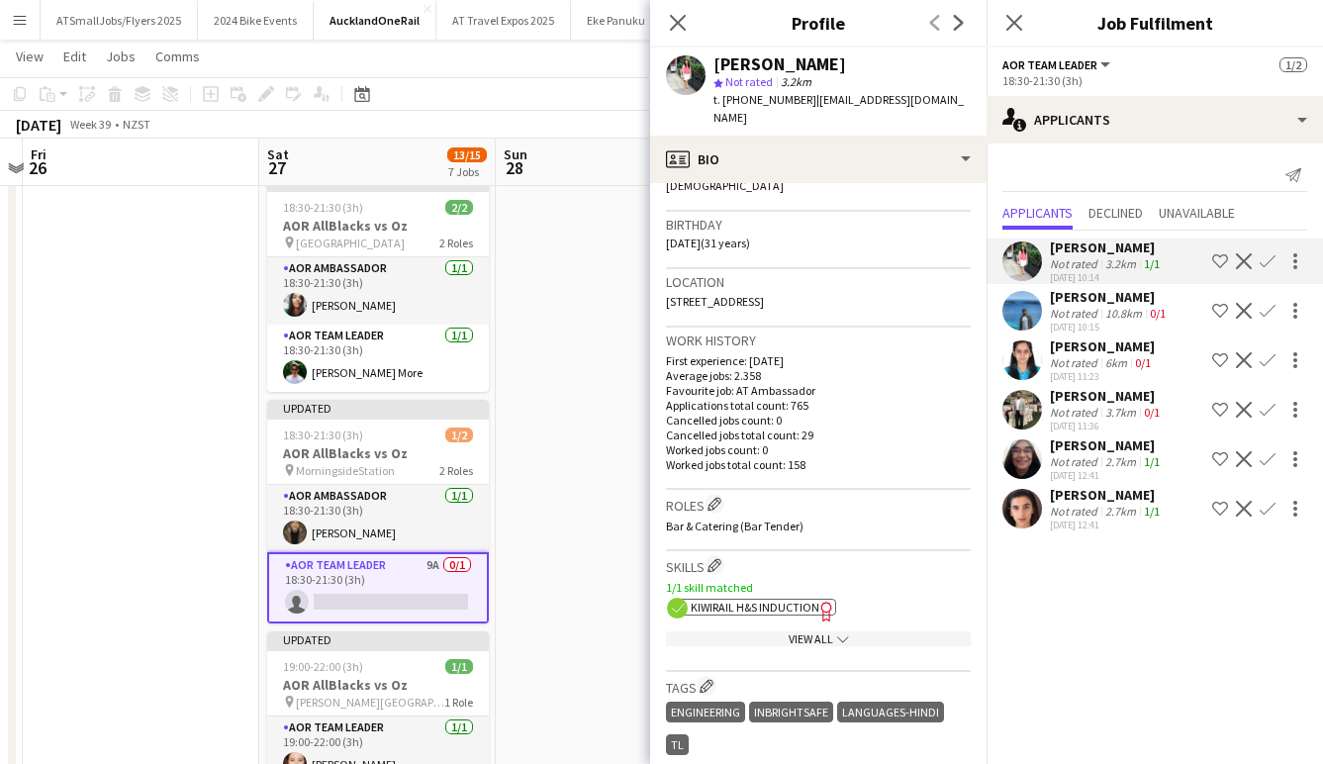
scroll to position [328, 0]
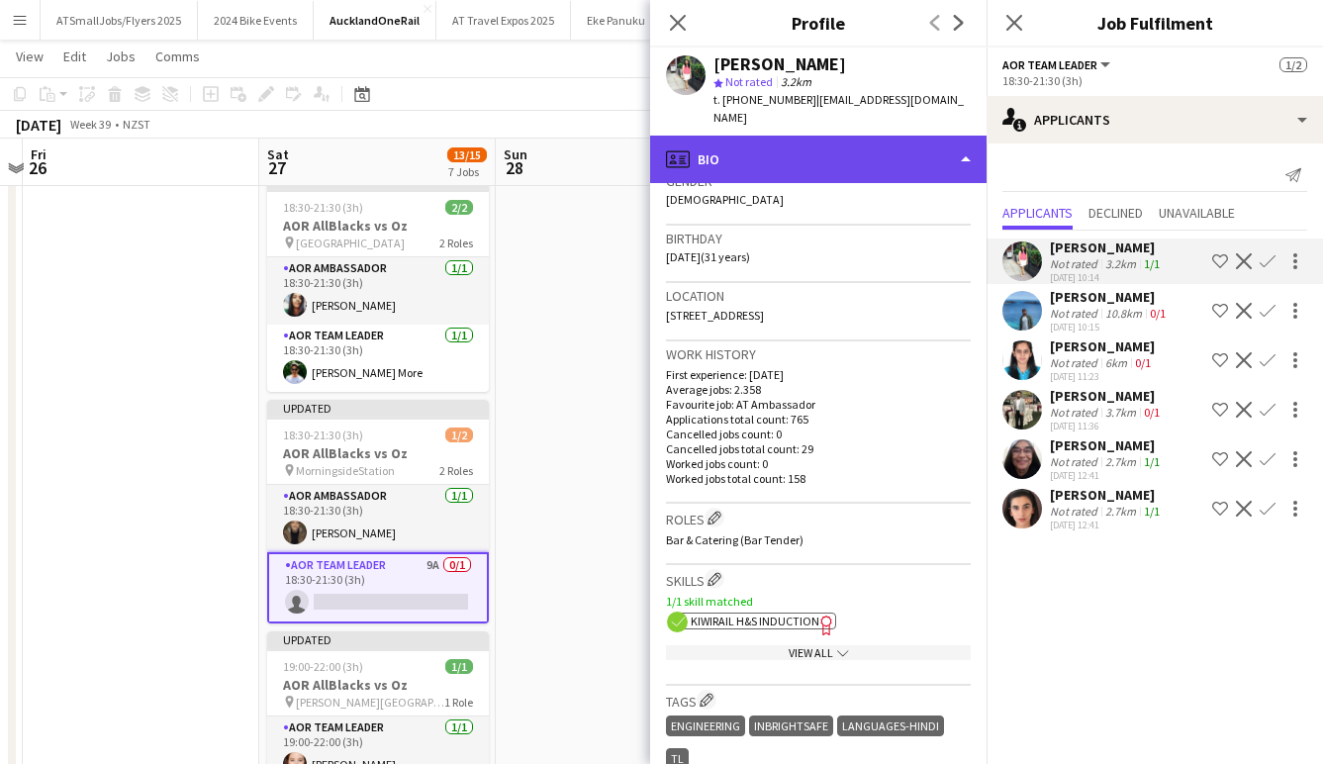
click at [959, 137] on div "profile Bio" at bounding box center [818, 160] width 337 height 48
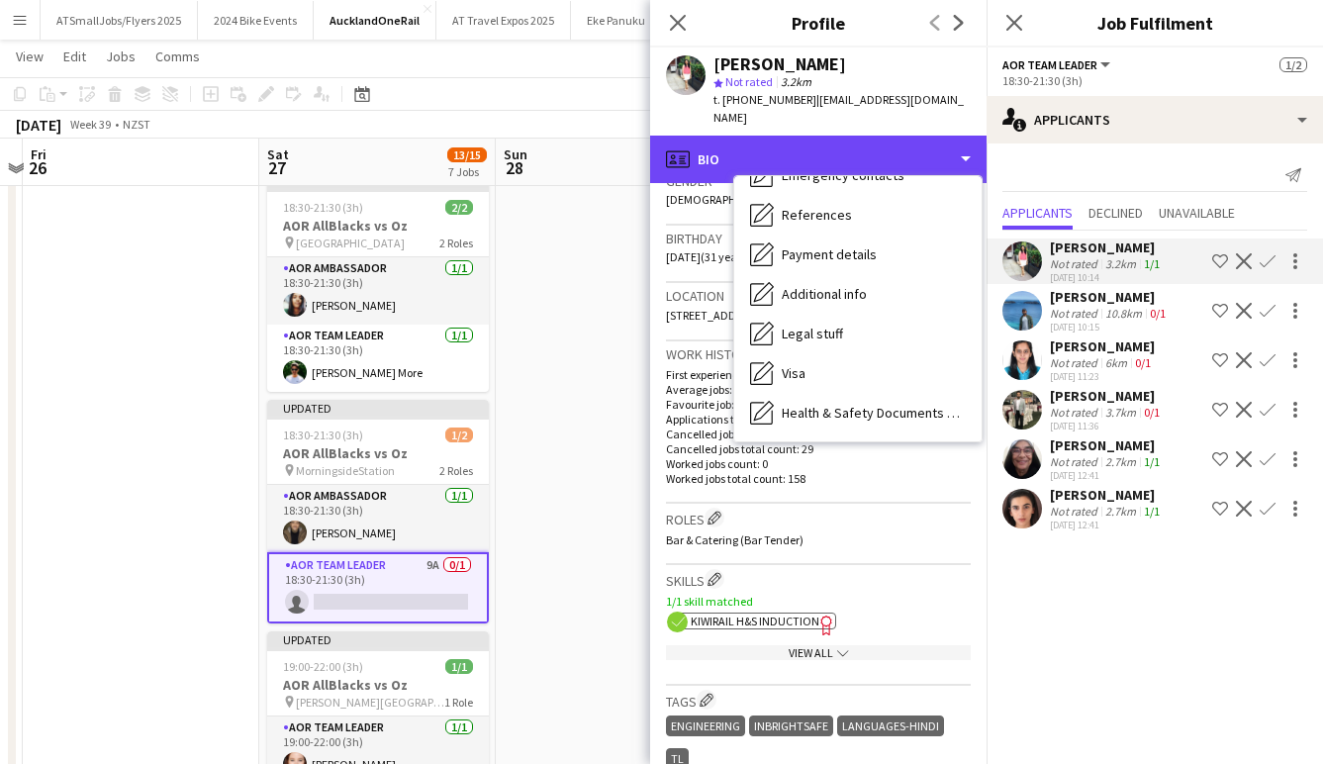
scroll to position [265, 0]
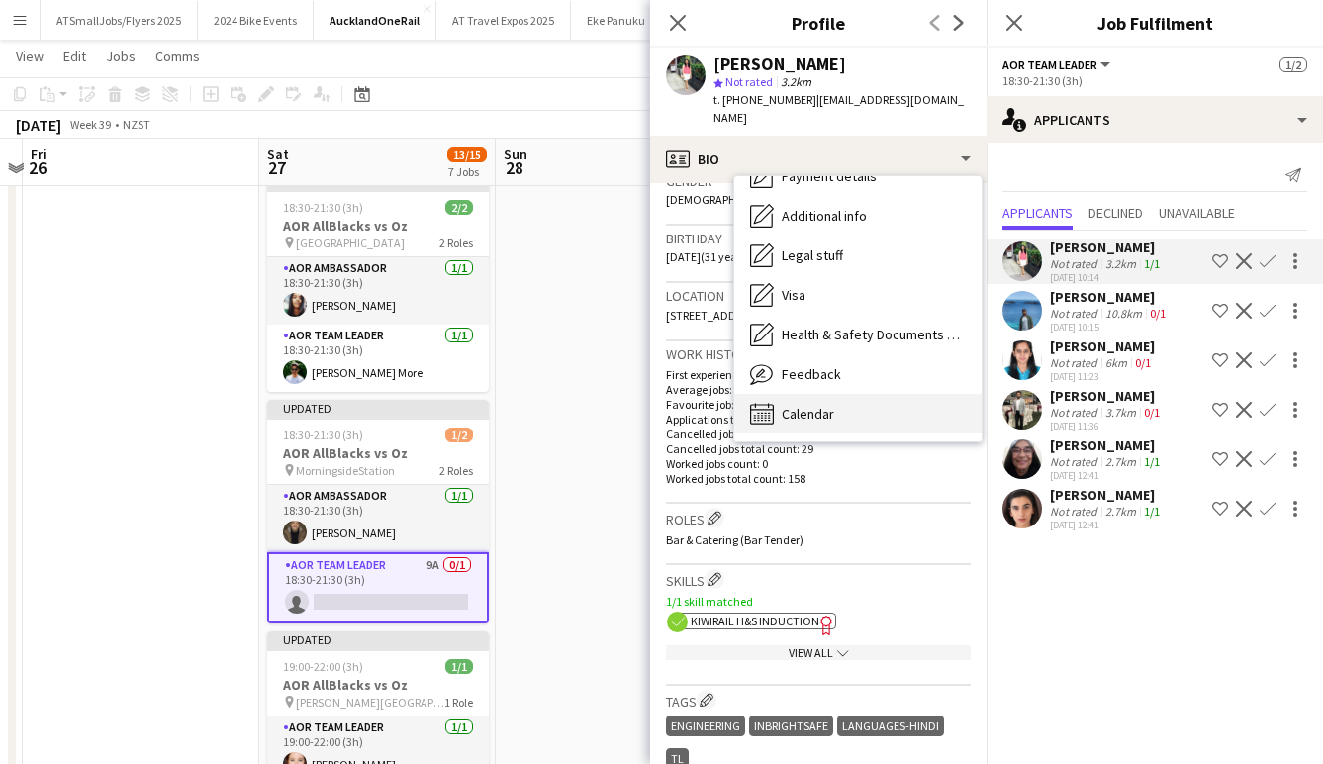
click at [839, 394] on div "Calendar Calendar" at bounding box center [857, 414] width 247 height 40
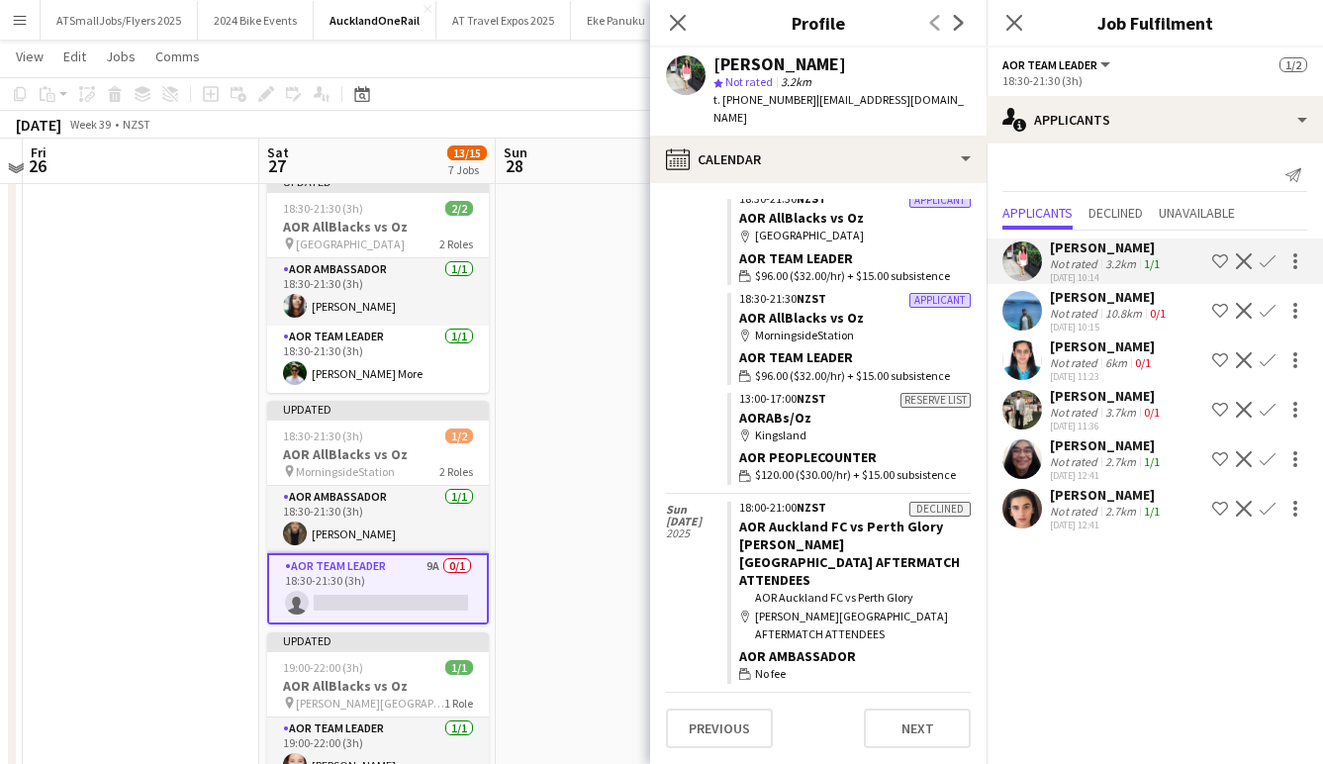
scroll to position [676, 0]
click at [1269, 259] on app-icon "Confirm" at bounding box center [1268, 261] width 16 height 16
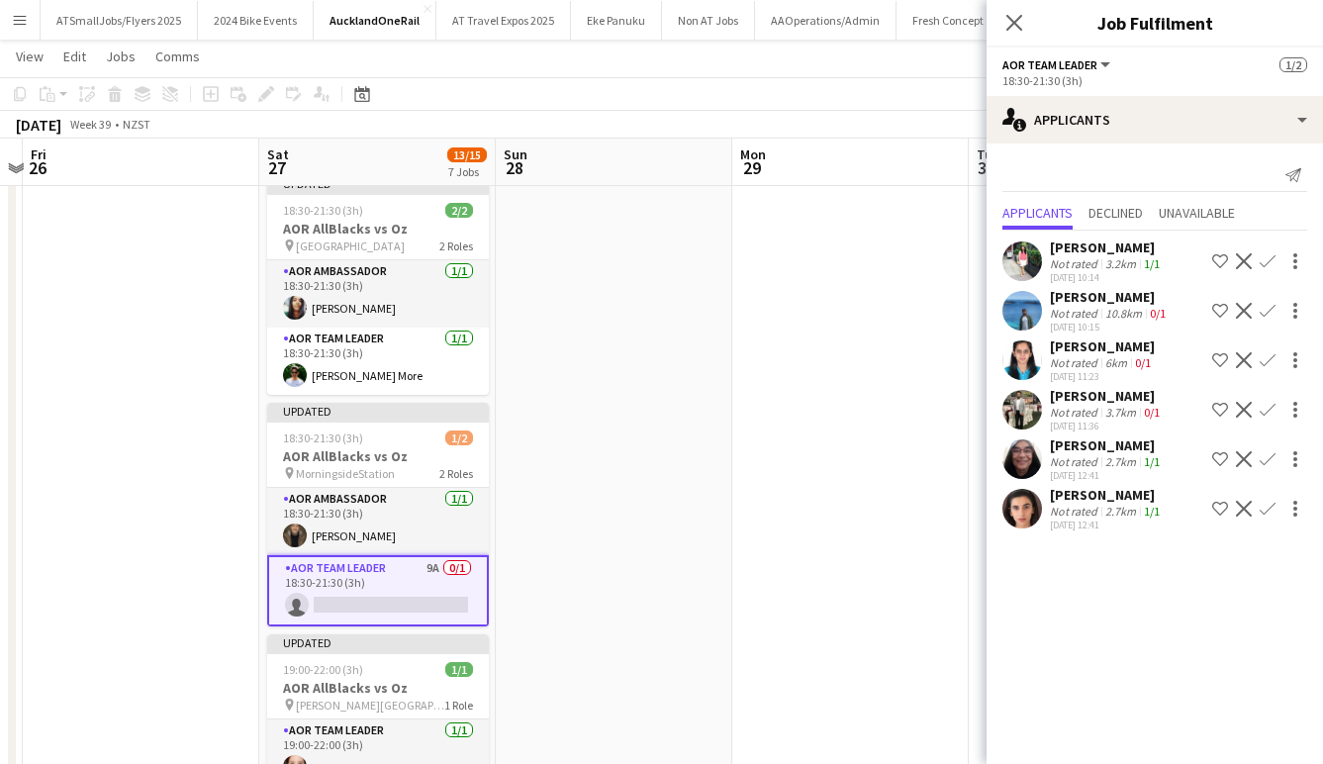
click at [1266, 257] on app-icon "Confirm" at bounding box center [1268, 261] width 16 height 16
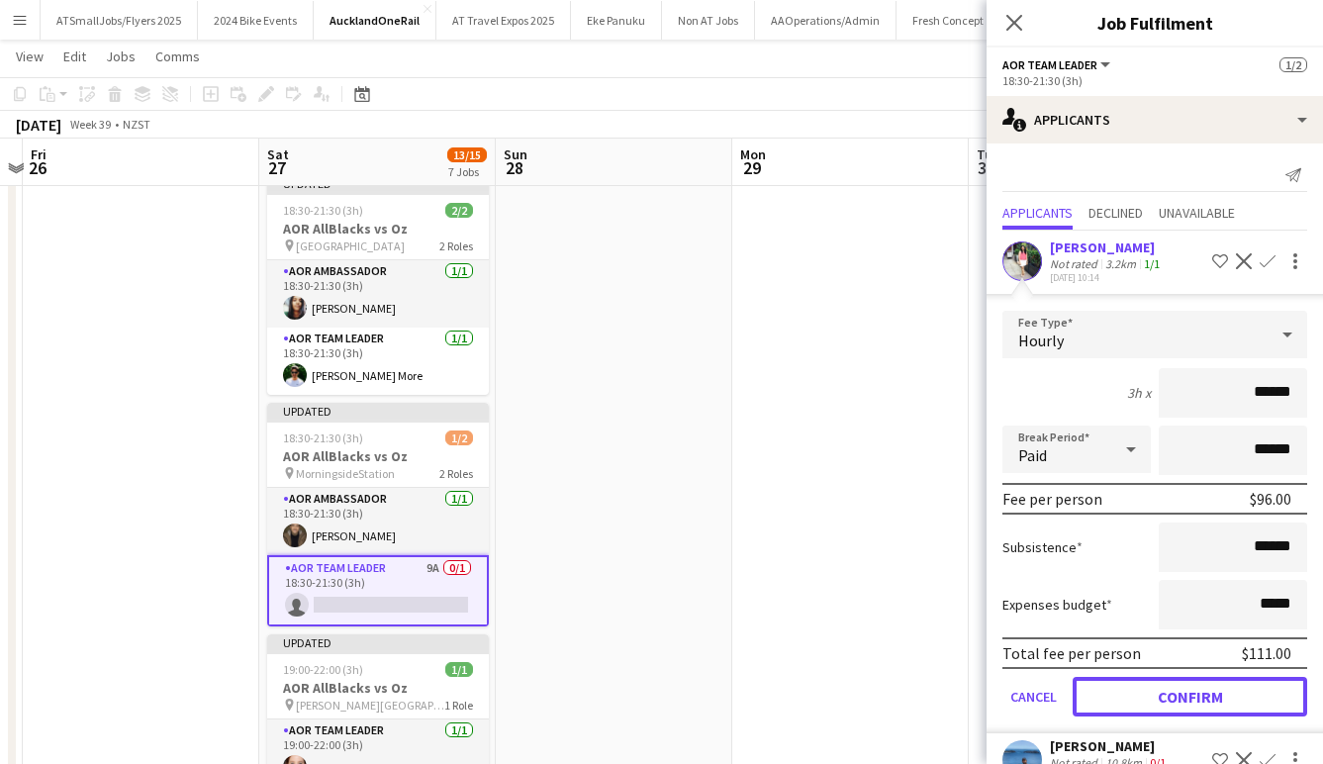
click at [1205, 693] on button "Confirm" at bounding box center [1190, 697] width 235 height 40
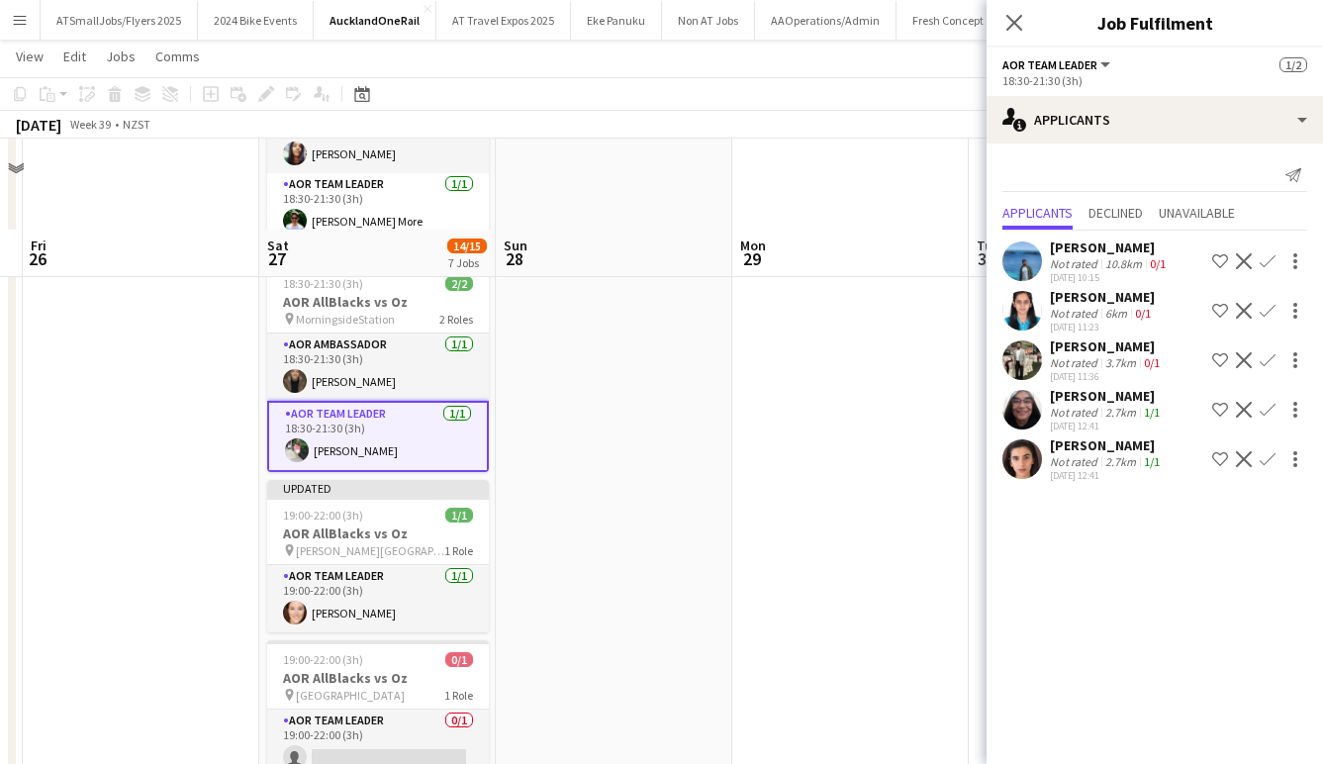
scroll to position [922, 0]
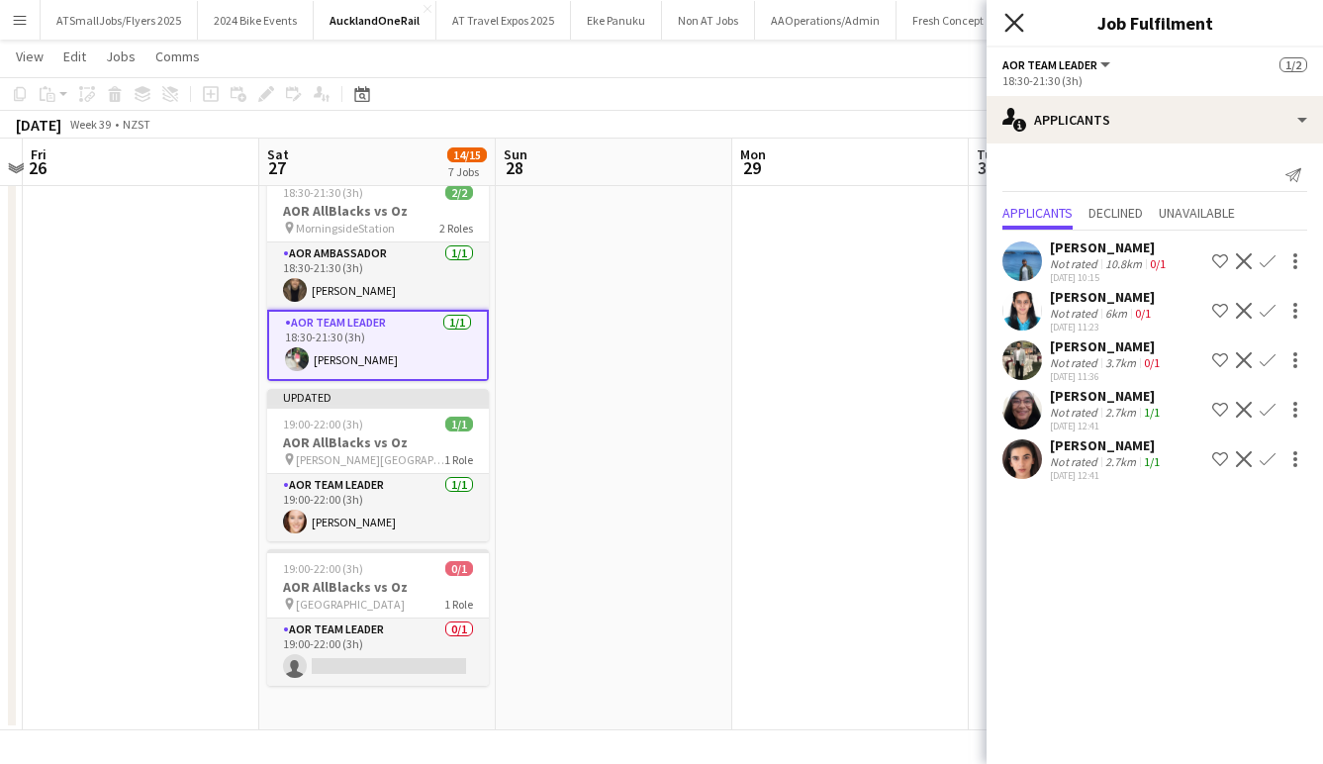
click at [1012, 19] on icon at bounding box center [1014, 22] width 19 height 19
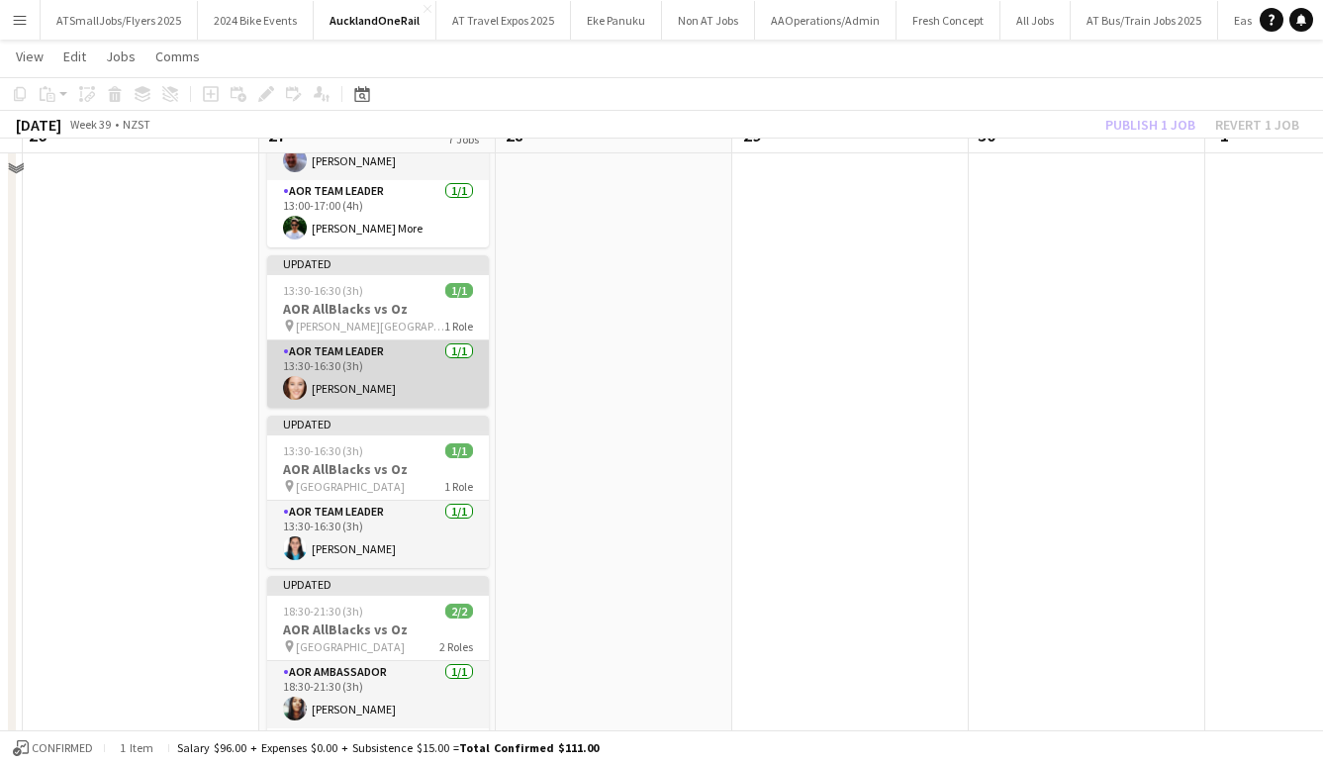
scroll to position [0, 0]
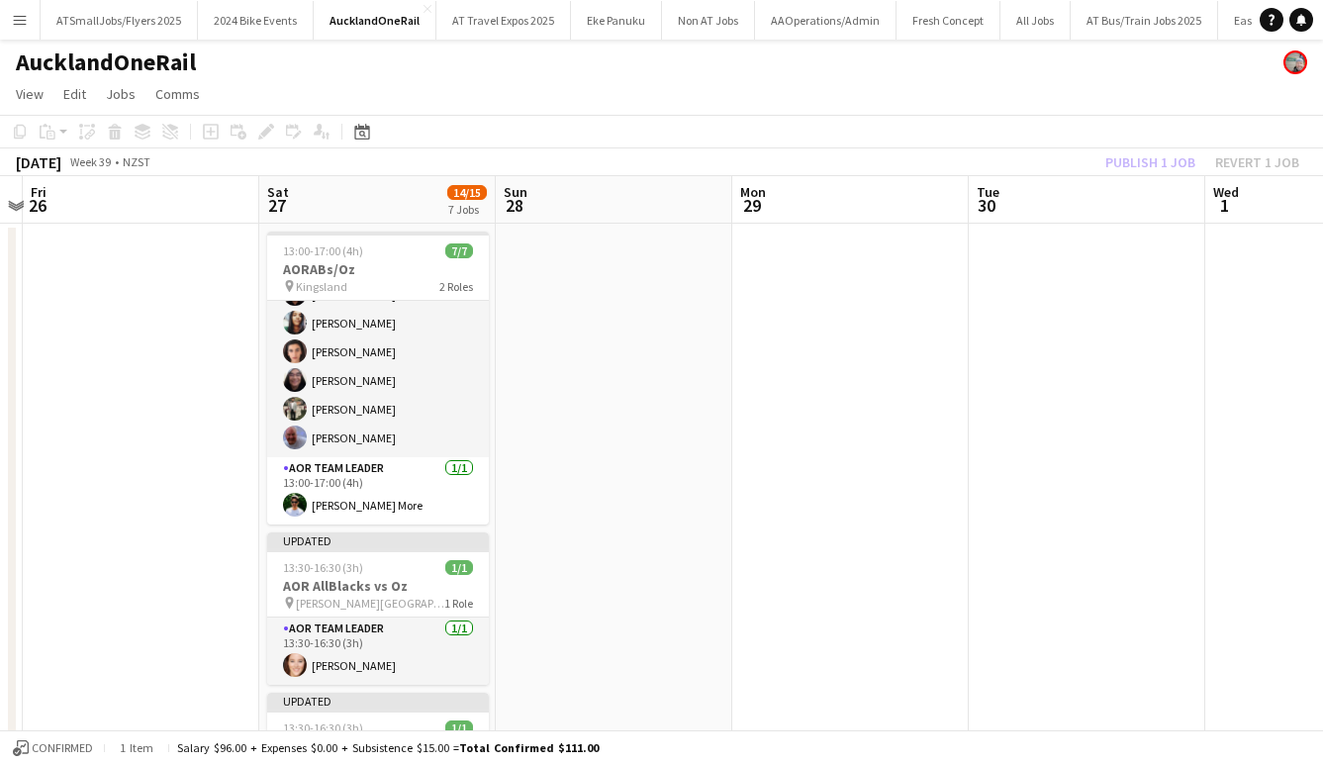
click at [377, 204] on app-board-header-date "Sat 27 14/15 7 Jobs" at bounding box center [377, 200] width 237 height 48
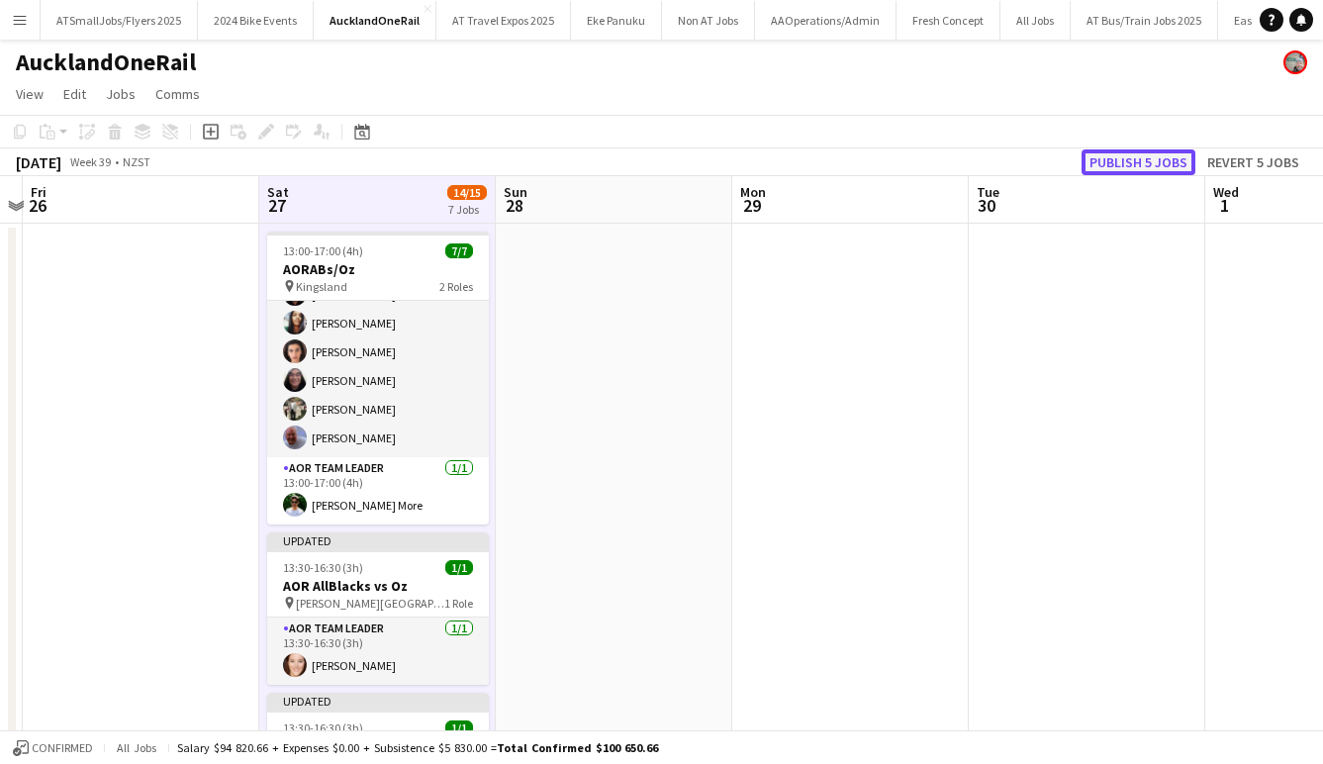
click at [1142, 158] on button "Publish 5 jobs" at bounding box center [1139, 162] width 114 height 26
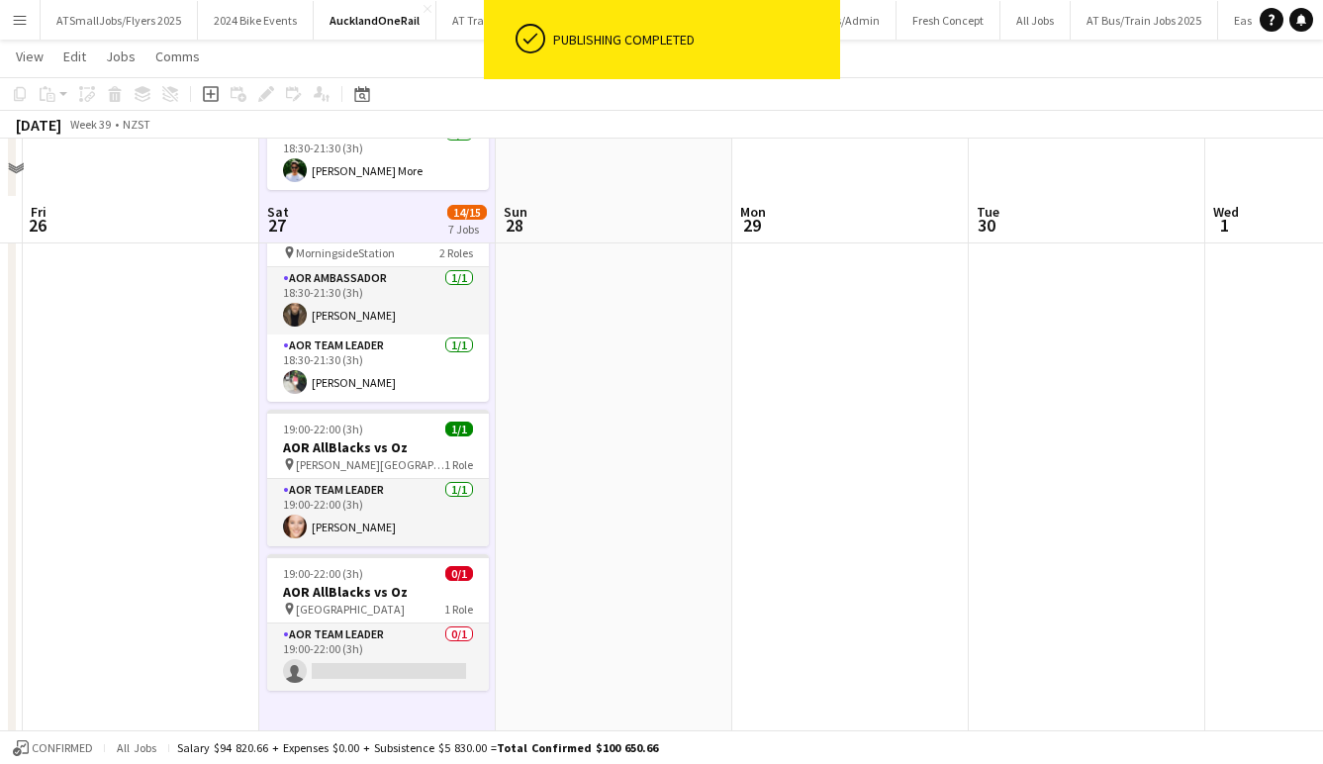
scroll to position [922, 0]
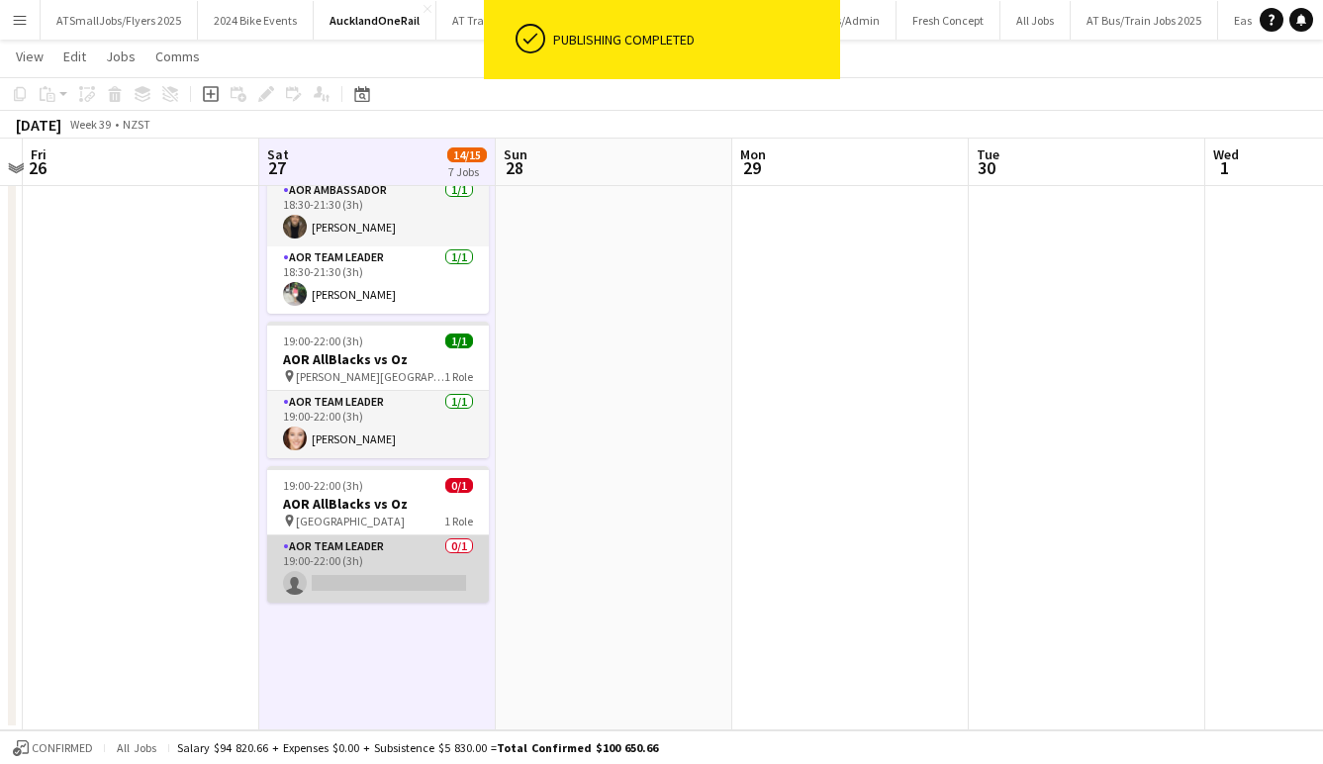
click at [402, 573] on app-card-role "AOR Team Leader 0/1 19:00-22:00 (3h) single-neutral-actions" at bounding box center [378, 569] width 222 height 67
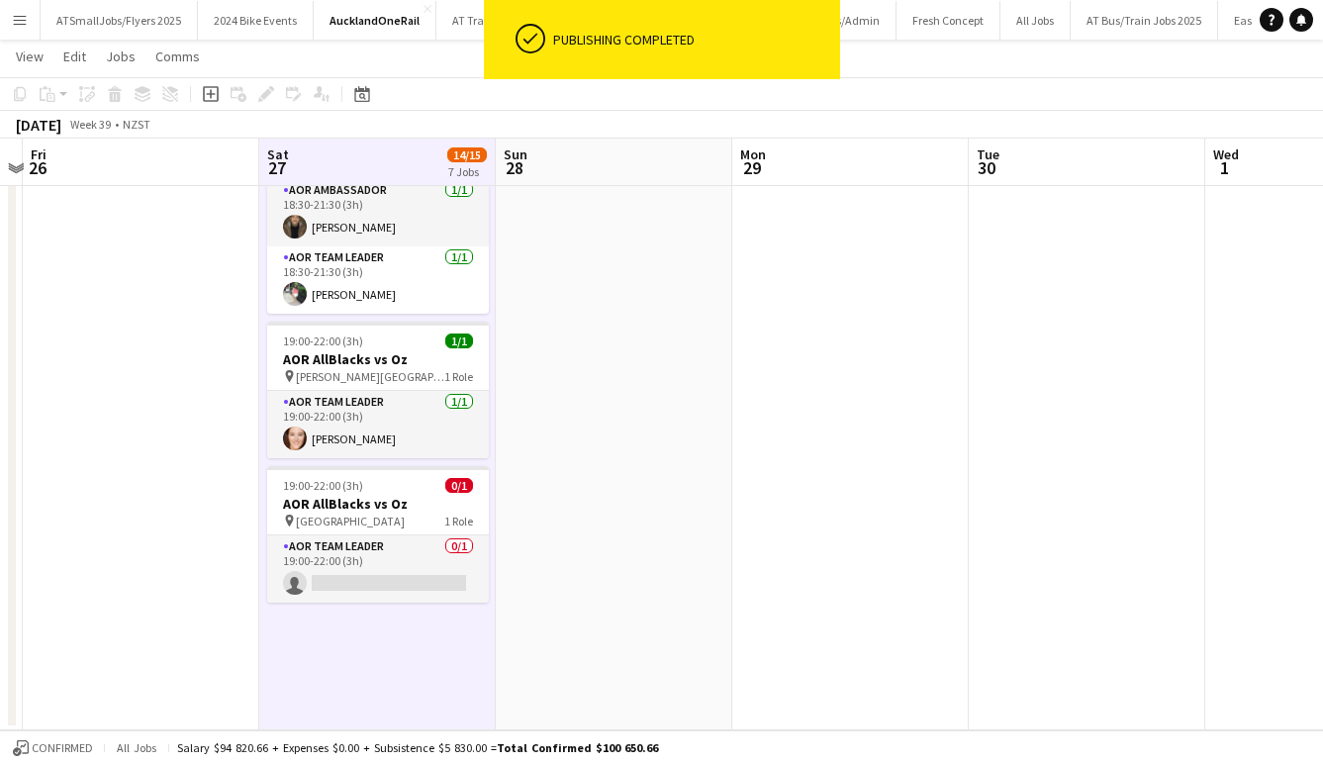
scroll to position [842, 0]
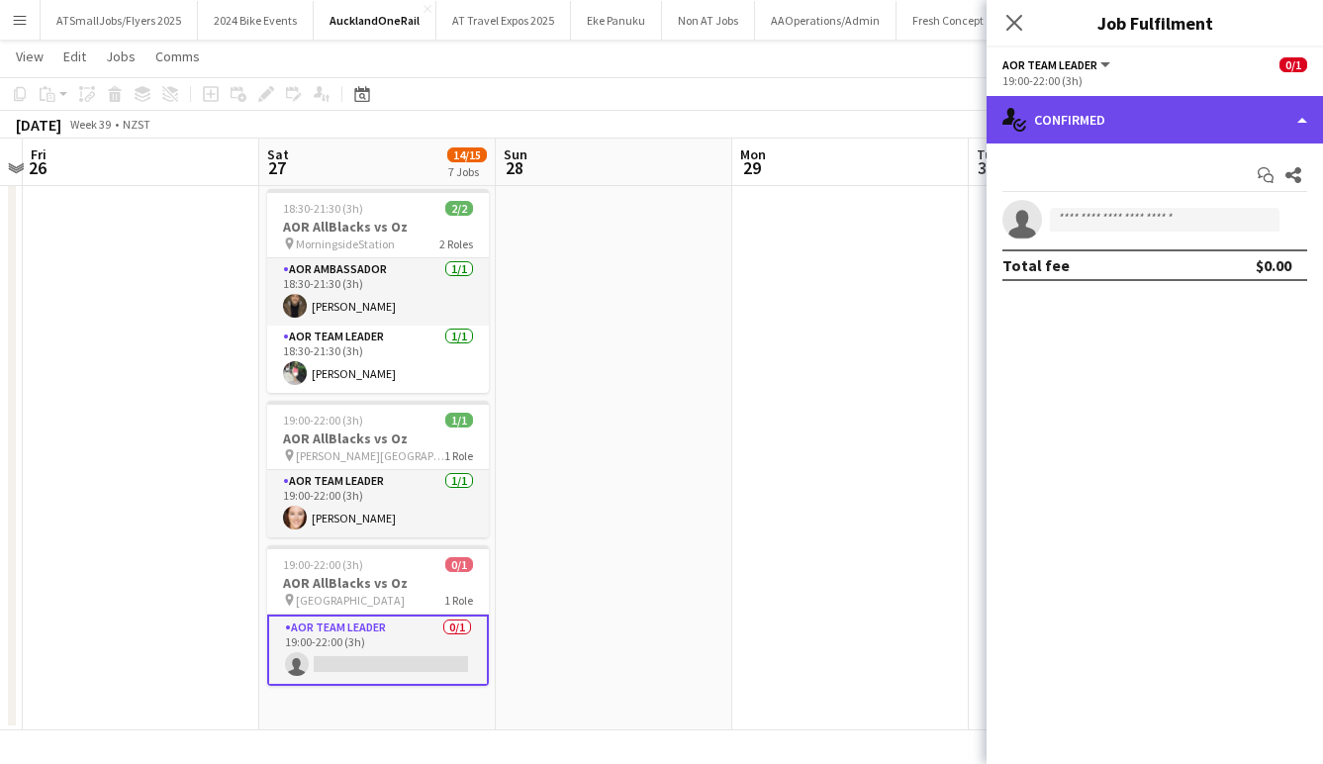
click at [1195, 125] on div "single-neutral-actions-check-2 Confirmed" at bounding box center [1155, 120] width 337 height 48
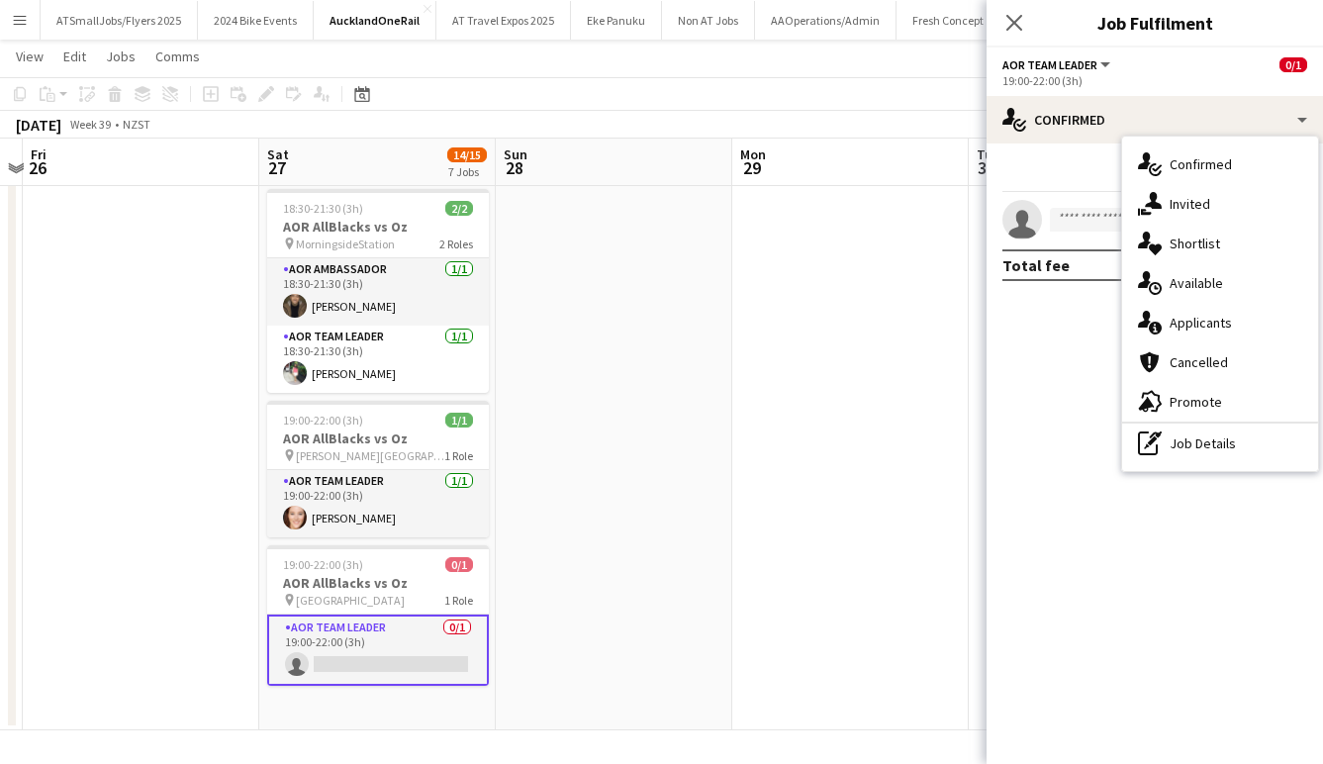
click at [1210, 401] on span "Promote" at bounding box center [1196, 402] width 52 height 18
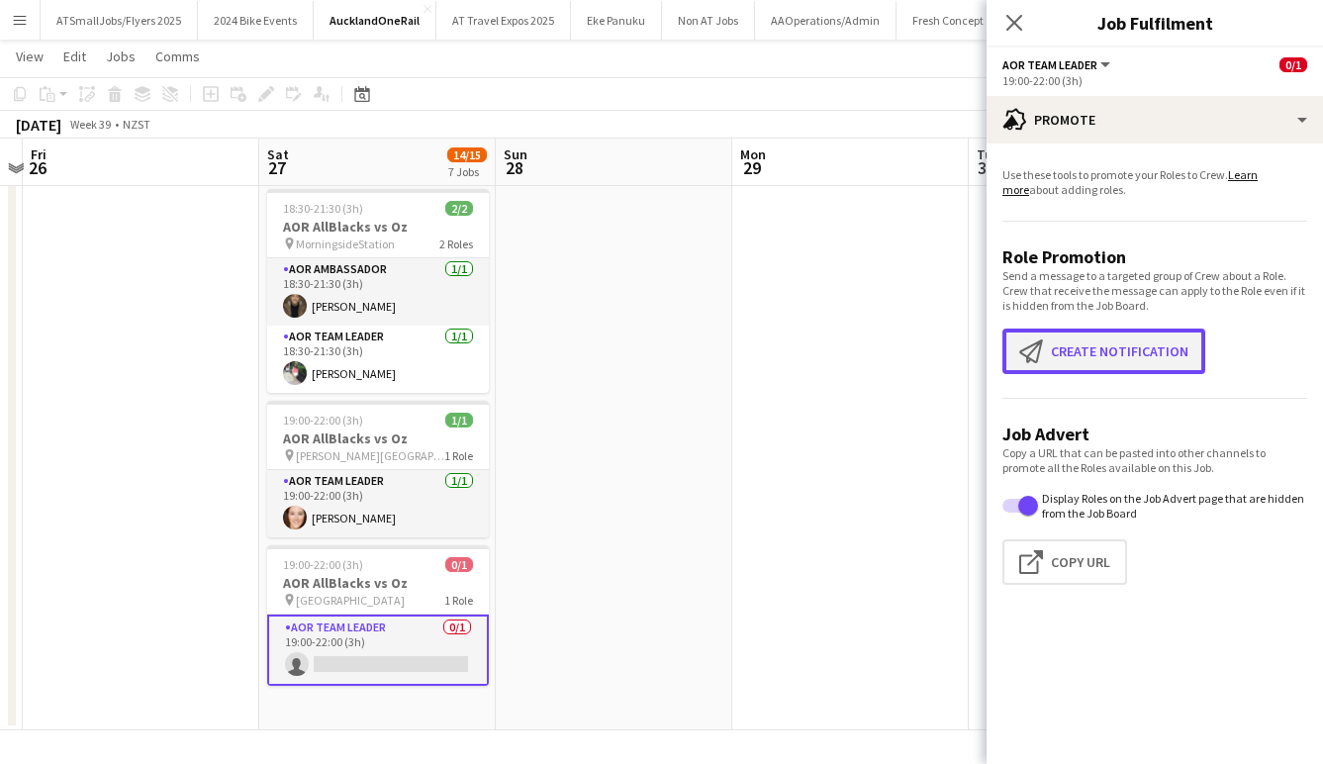
click at [1119, 349] on button "Create notification Create notification" at bounding box center [1104, 352] width 203 height 46
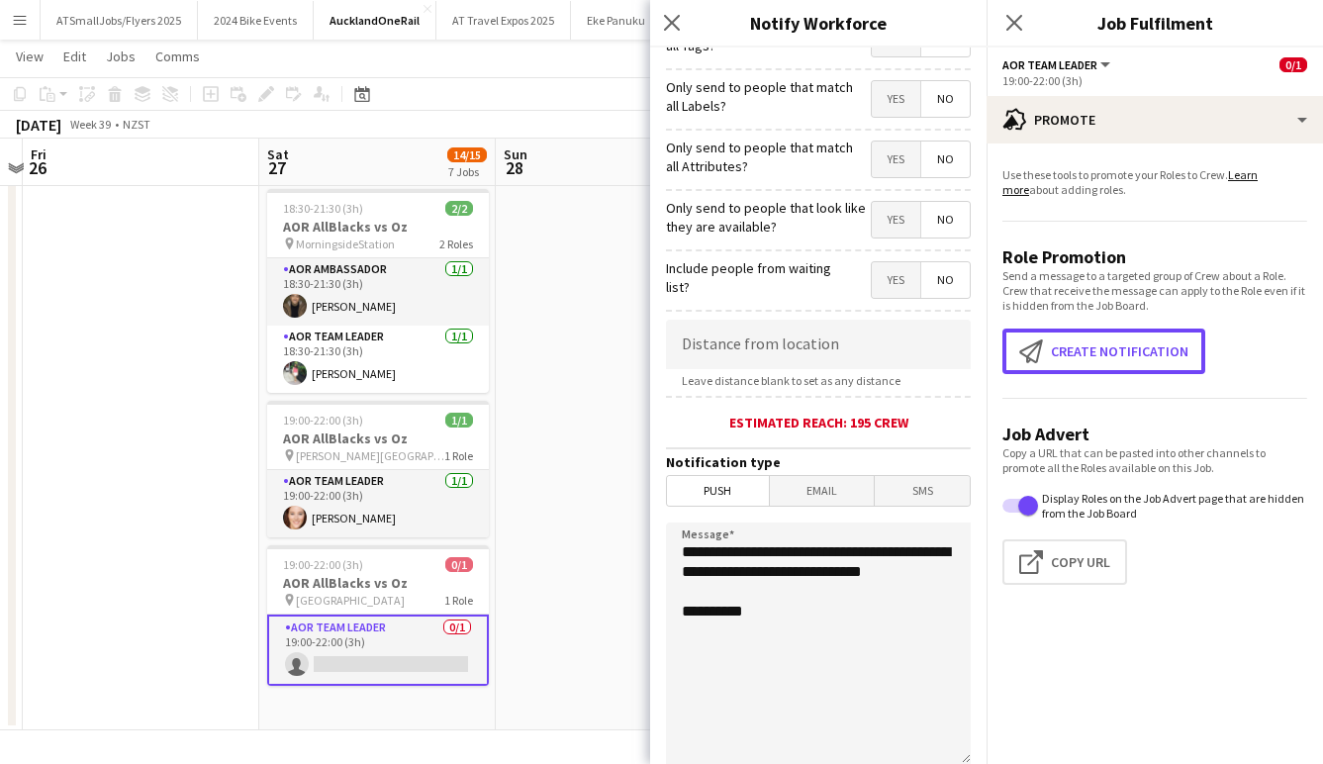
scroll to position [330, 0]
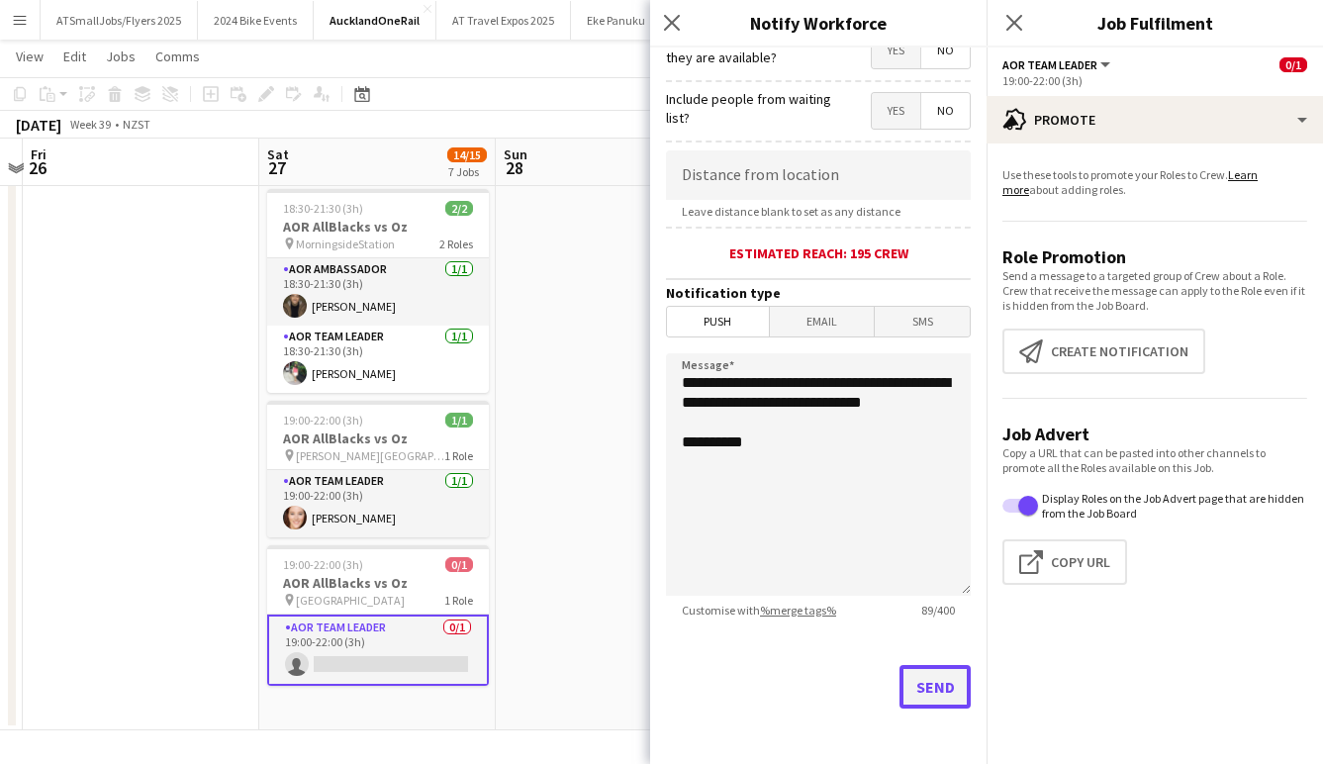
click at [937, 688] on button "Send" at bounding box center [935, 687] width 71 height 44
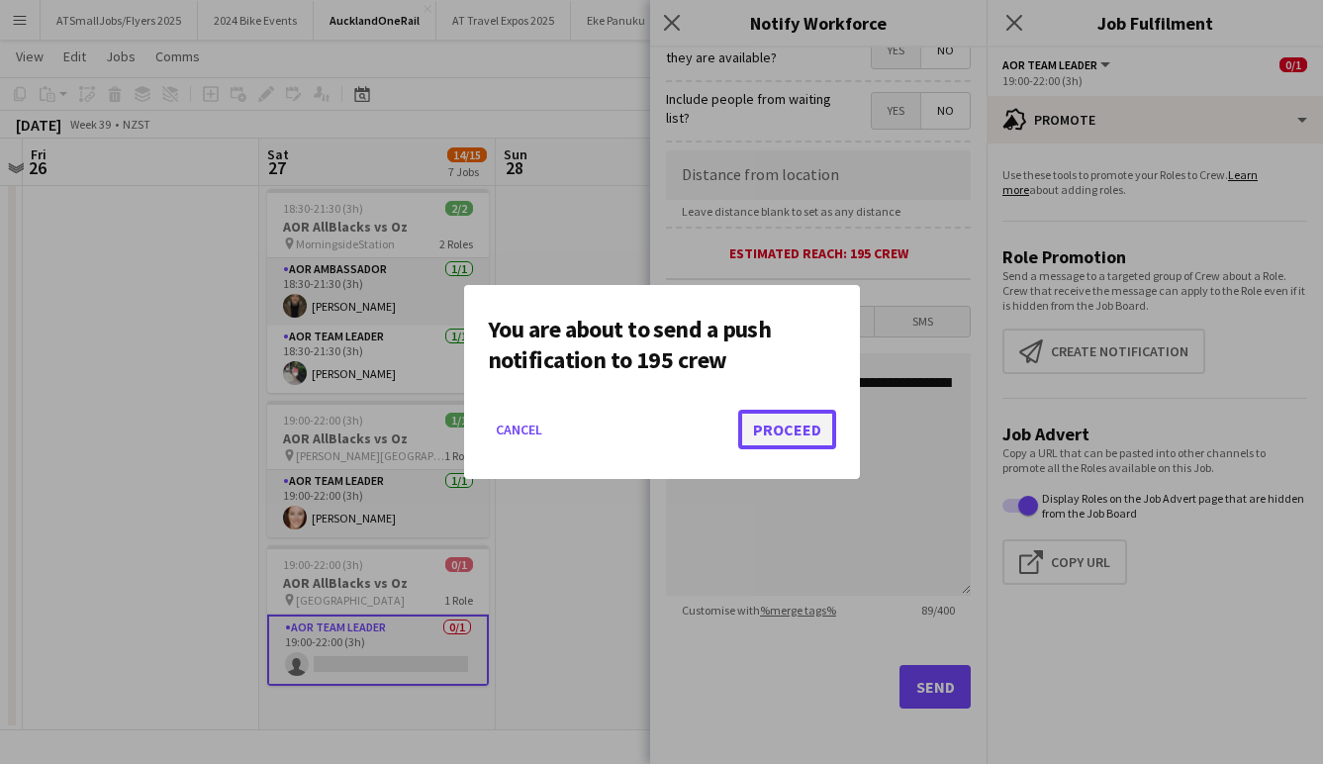
click at [793, 426] on button "Proceed" at bounding box center [787, 430] width 98 height 40
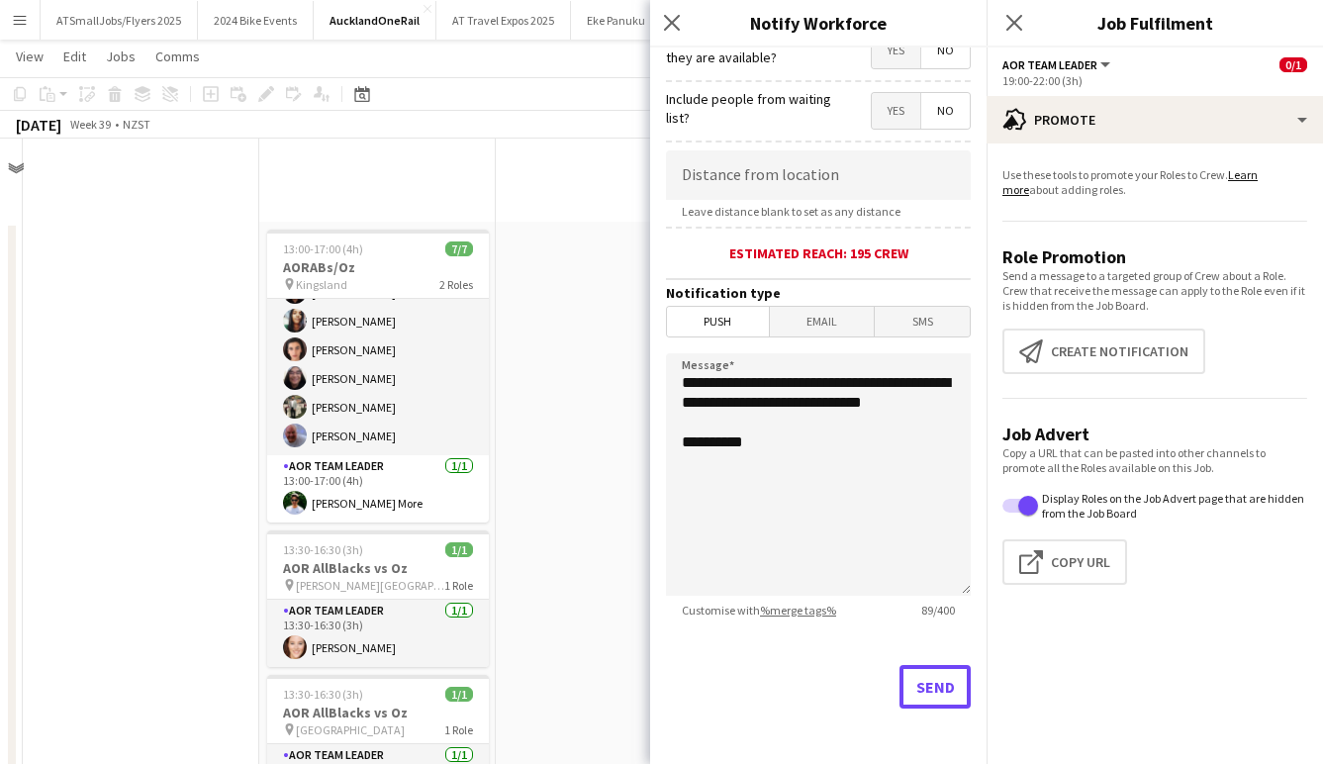
scroll to position [842, 0]
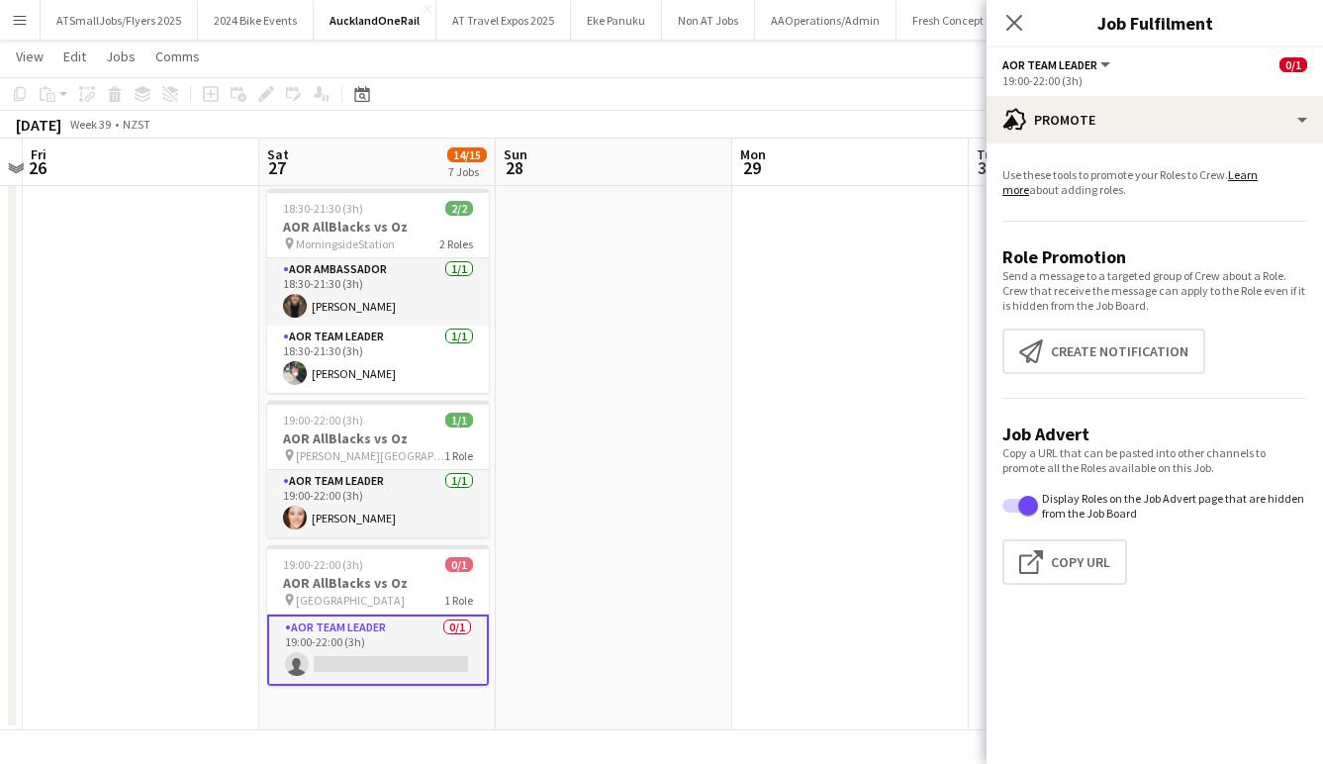
click at [1016, 20] on icon at bounding box center [1015, 23] width 16 height 16
